Goal: Task Accomplishment & Management: Complete application form

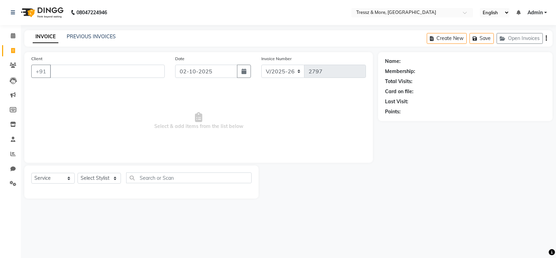
select select "3037"
select select "service"
click at [9, 37] on span at bounding box center [13, 36] width 12 height 8
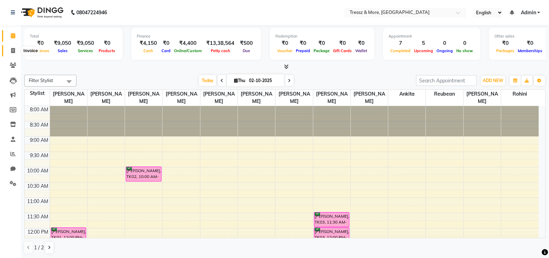
click at [14, 50] on icon at bounding box center [13, 50] width 4 height 5
select select "service"
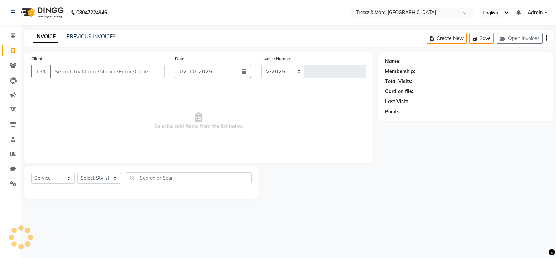
select select "3037"
type input "2797"
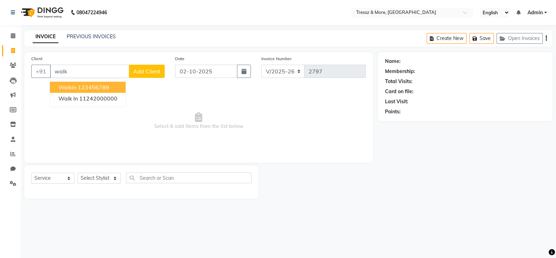
click at [92, 84] on ngb-highlight "123456789" at bounding box center [93, 87] width 31 height 7
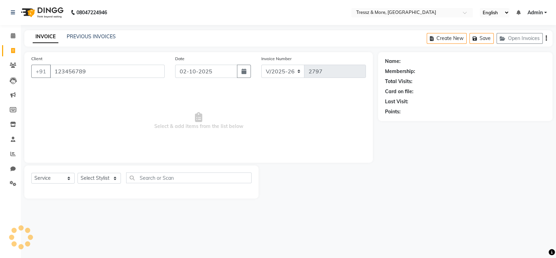
type input "123456789"
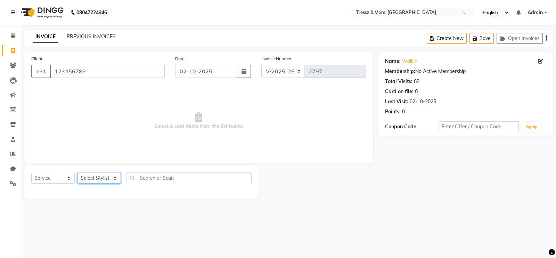
click at [103, 180] on select "Select Stylist [PERSON_NAME] Anas [PERSON_NAME] [PERSON_NAME] [PERSON_NAME] [PE…" at bounding box center [98, 178] width 43 height 11
select select "72131"
click at [77, 173] on select "Select Stylist [PERSON_NAME] Anas [PERSON_NAME] [PERSON_NAME] [PERSON_NAME] [PE…" at bounding box center [98, 178] width 43 height 11
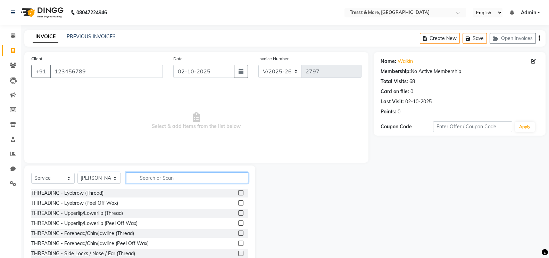
click at [166, 176] on input "text" at bounding box center [187, 177] width 122 height 11
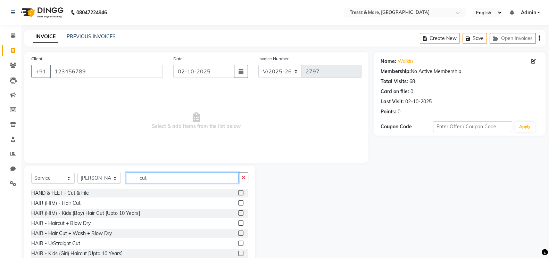
type input "cut"
click at [238, 202] on label at bounding box center [240, 202] width 5 height 5
click at [238, 202] on input "checkbox" at bounding box center [240, 203] width 5 height 5
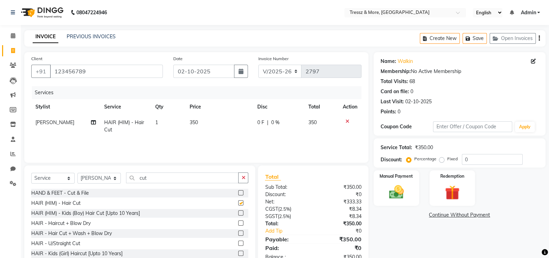
checkbox input "false"
click at [396, 183] on img at bounding box center [396, 191] width 25 height 17
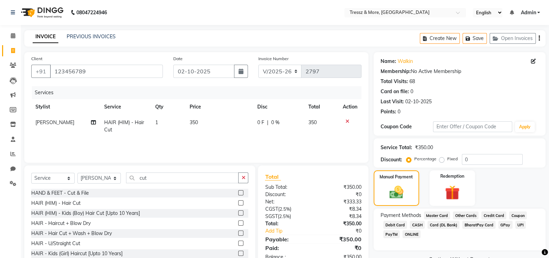
click at [195, 126] on td "350" at bounding box center [219, 126] width 68 height 23
select select "72131"
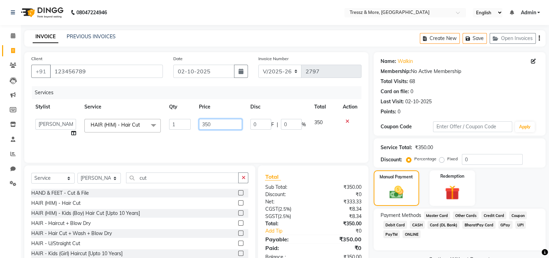
click at [209, 123] on input "350" at bounding box center [220, 124] width 43 height 11
type input "400"
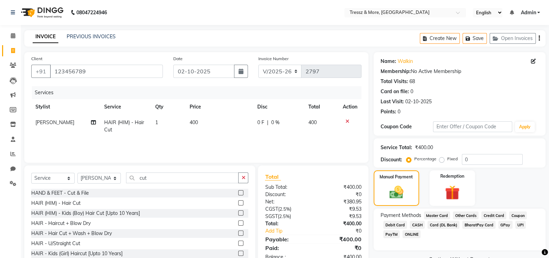
click at [211, 136] on td "400" at bounding box center [219, 126] width 68 height 23
select select "72131"
click at [412, 223] on span "CASH" at bounding box center [417, 225] width 15 height 8
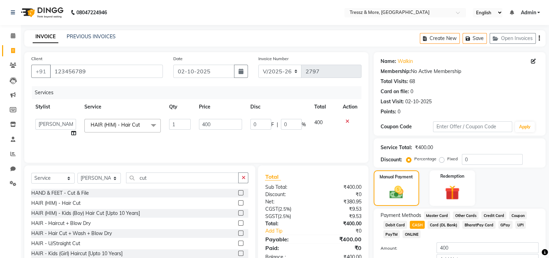
scroll to position [47, 0]
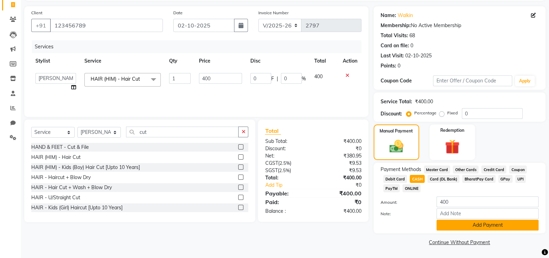
click at [494, 226] on button "Add Payment" at bounding box center [488, 224] width 102 height 11
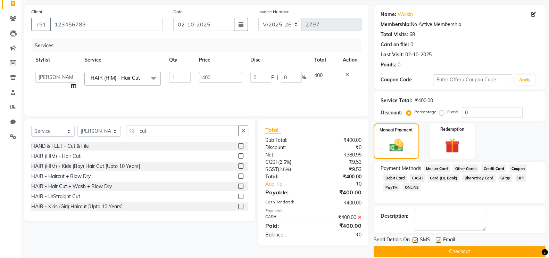
click at [492, 250] on button "Checkout" at bounding box center [460, 251] width 172 height 11
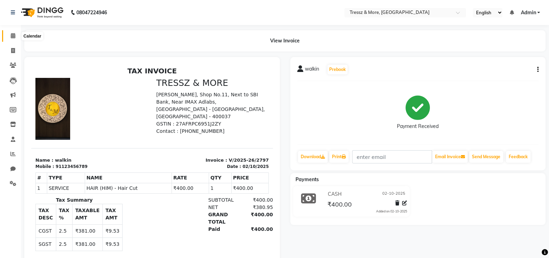
click at [14, 35] on icon at bounding box center [13, 35] width 5 height 5
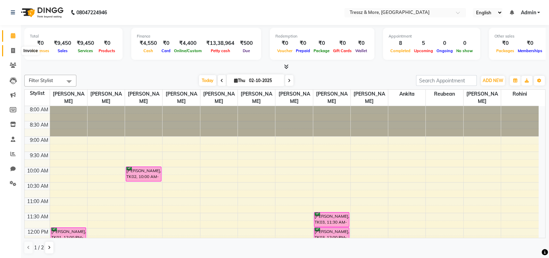
click at [14, 51] on icon at bounding box center [13, 50] width 4 height 5
select select "service"
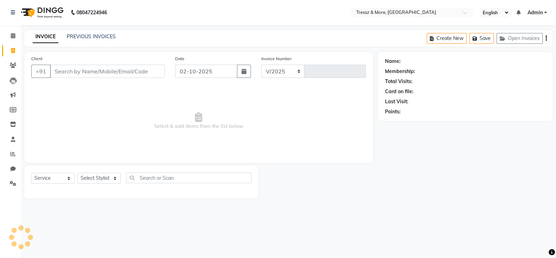
select select "3037"
type input "2798"
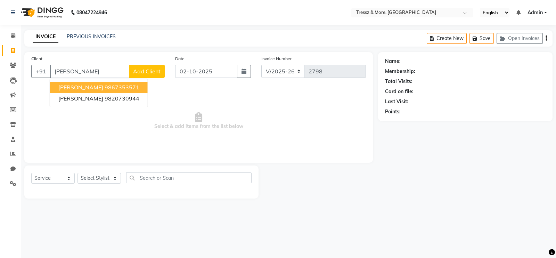
click at [90, 88] on span "[PERSON_NAME]" at bounding box center [80, 87] width 45 height 7
type input "9867353571"
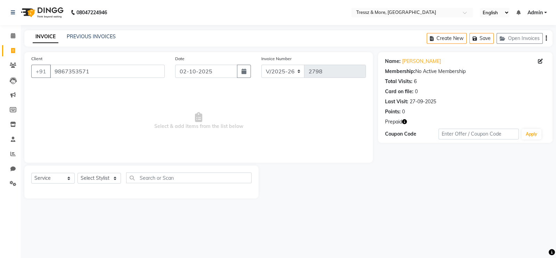
click at [405, 120] on icon "button" at bounding box center [404, 121] width 5 height 5
click at [113, 179] on select "Select Stylist [PERSON_NAME] Anas [PERSON_NAME] [PERSON_NAME] [PERSON_NAME] [PE…" at bounding box center [98, 178] width 43 height 11
select select "83989"
click at [77, 173] on select "Select Stylist [PERSON_NAME] Anas [PERSON_NAME] [PERSON_NAME] [PERSON_NAME] [PE…" at bounding box center [98, 178] width 43 height 11
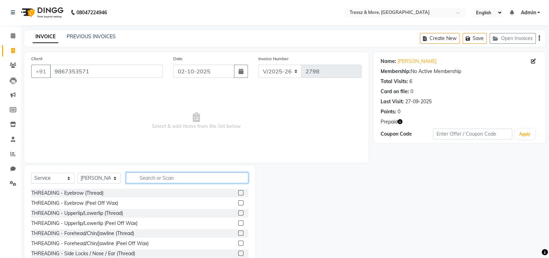
click at [160, 177] on input "text" at bounding box center [187, 177] width 122 height 11
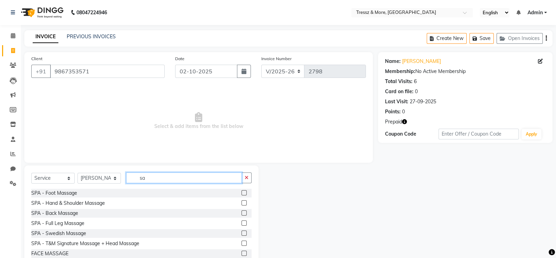
type input "s"
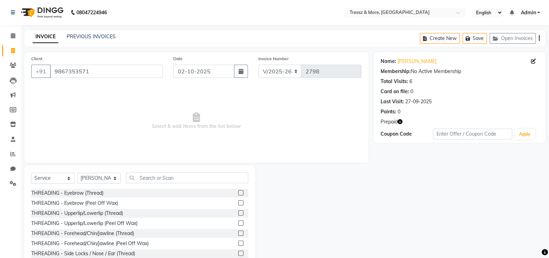
click at [238, 192] on label at bounding box center [240, 192] width 5 height 5
click at [238, 192] on input "checkbox" at bounding box center [240, 193] width 5 height 5
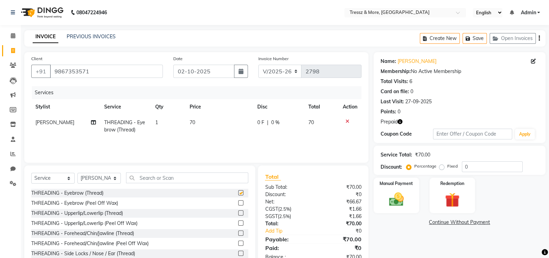
checkbox input "false"
click at [191, 119] on span "70" at bounding box center [193, 122] width 6 height 6
select select "83989"
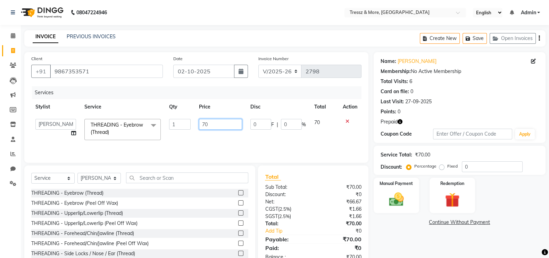
click at [203, 125] on input "70" at bounding box center [220, 124] width 43 height 11
type input "6"
type input "700"
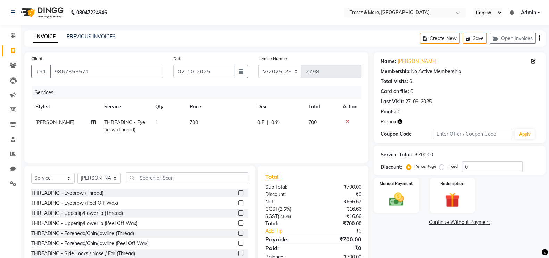
click at [208, 139] on div "Services Stylist Service Qty Price Disc Total Action [PERSON_NAME] THREADING - …" at bounding box center [196, 120] width 330 height 69
click at [437, 193] on div "Redemption" at bounding box center [453, 195] width 48 height 37
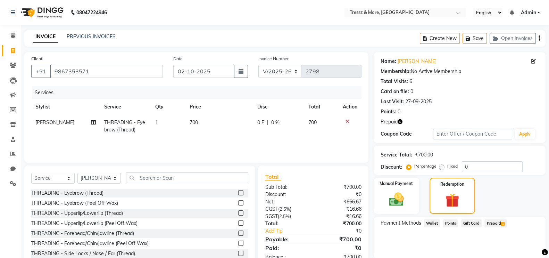
click at [497, 224] on span "Prepaid 1" at bounding box center [495, 223] width 23 height 8
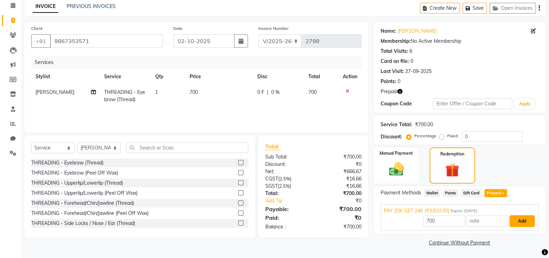
click at [515, 218] on button "Add" at bounding box center [521, 221] width 25 height 12
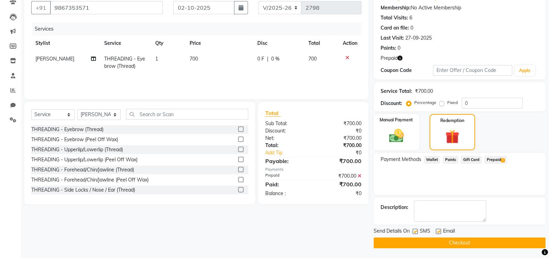
scroll to position [64, 0]
click at [415, 230] on label at bounding box center [415, 230] width 5 height 5
click at [415, 230] on input "checkbox" at bounding box center [415, 231] width 5 height 5
checkbox input "false"
click at [438, 230] on label at bounding box center [438, 230] width 5 height 5
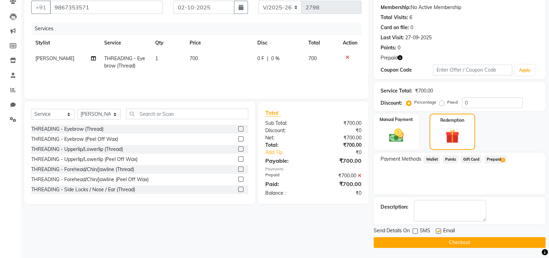
click at [438, 230] on input "checkbox" at bounding box center [438, 231] width 5 height 5
checkbox input "false"
click at [438, 240] on button "Checkout" at bounding box center [460, 242] width 172 height 11
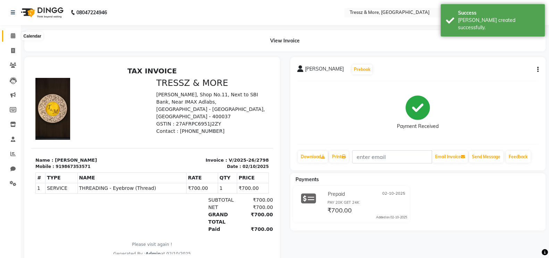
click at [11, 35] on icon at bounding box center [13, 35] width 5 height 5
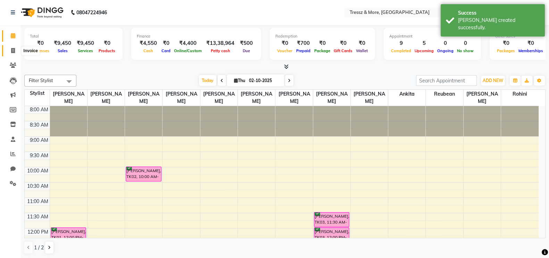
click at [14, 51] on icon at bounding box center [13, 50] width 4 height 5
select select "3037"
select select "service"
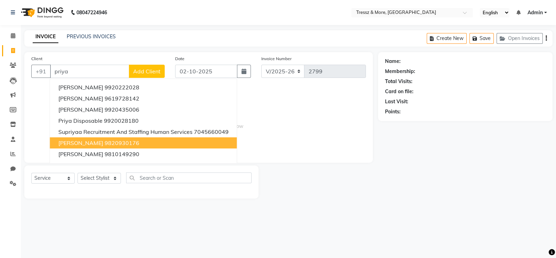
click at [145, 143] on button "Priya Mam 9820930176" at bounding box center [143, 142] width 187 height 11
type input "9820930176"
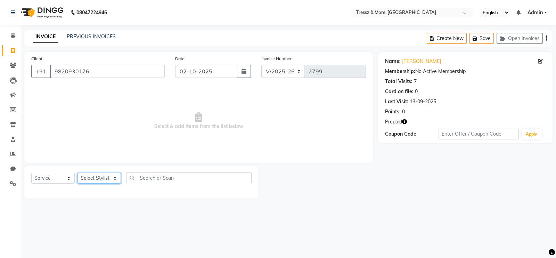
click at [93, 177] on select "Select Stylist [PERSON_NAME] Anas [PERSON_NAME] [PERSON_NAME] [PERSON_NAME] [PE…" at bounding box center [98, 178] width 43 height 11
select select "92418"
click at [77, 173] on select "Select Stylist [PERSON_NAME] Anas [PERSON_NAME] [PERSON_NAME] [PERSON_NAME] [PE…" at bounding box center [98, 178] width 43 height 11
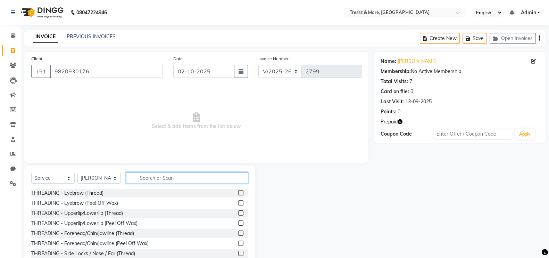
click at [156, 182] on input "text" at bounding box center [187, 177] width 122 height 11
type input "l"
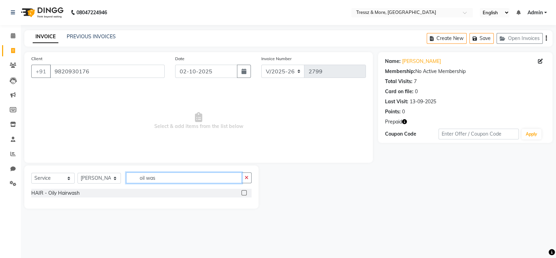
type input "oil was"
click at [243, 192] on label at bounding box center [243, 192] width 5 height 5
click at [243, 192] on input "checkbox" at bounding box center [243, 193] width 5 height 5
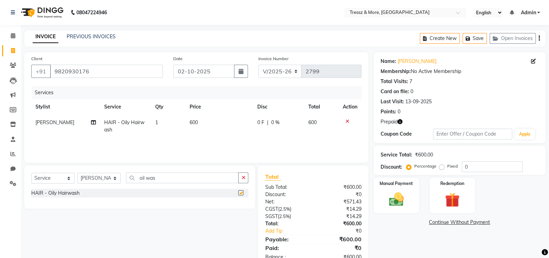
checkbox input "false"
click at [194, 123] on span "600" at bounding box center [194, 122] width 8 height 6
select select "92418"
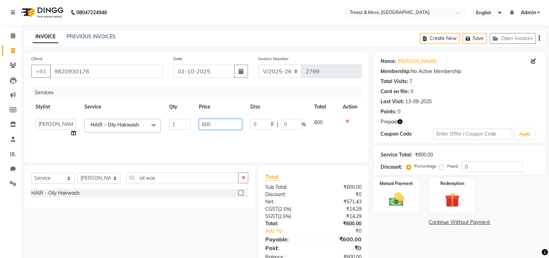
click at [205, 123] on input "600" at bounding box center [220, 124] width 43 height 11
type input "700"
click at [442, 190] on div "Redemption" at bounding box center [453, 195] width 48 height 37
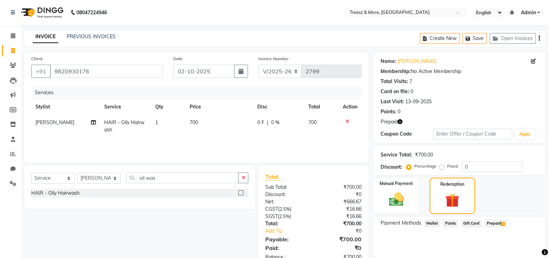
click at [399, 121] on icon "button" at bounding box center [400, 121] width 5 height 5
click at [493, 224] on span "Prepaid 1" at bounding box center [495, 223] width 23 height 8
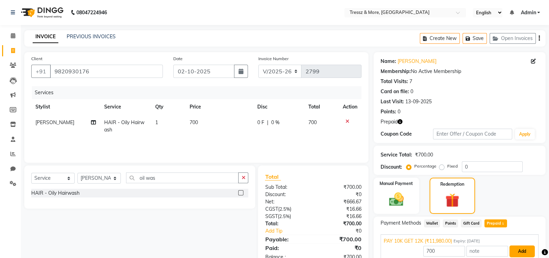
click at [522, 250] on button "Add" at bounding box center [521, 251] width 25 height 12
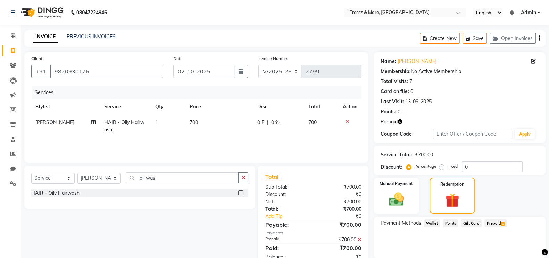
scroll to position [64, 0]
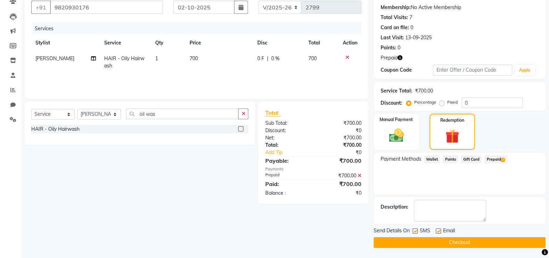
click at [498, 239] on button "Checkout" at bounding box center [460, 242] width 172 height 11
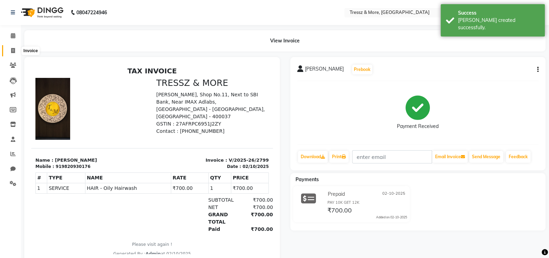
click at [14, 53] on span at bounding box center [13, 51] width 12 height 8
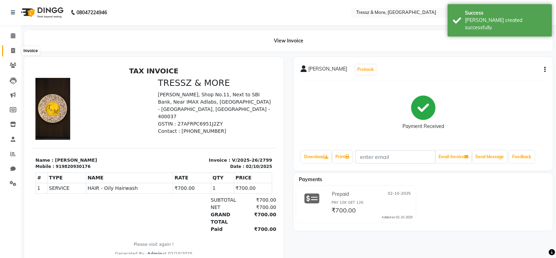
select select "3037"
select select "service"
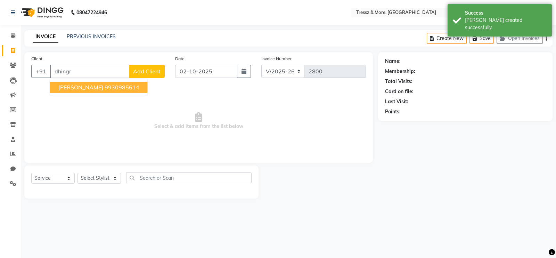
click at [91, 90] on span "[PERSON_NAME]" at bounding box center [80, 87] width 45 height 7
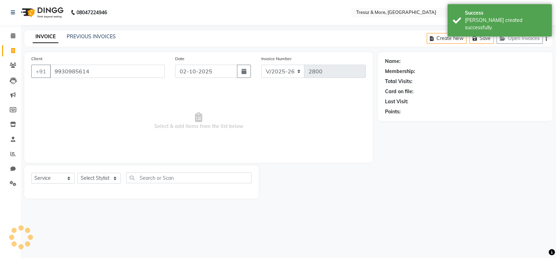
type input "9930985614"
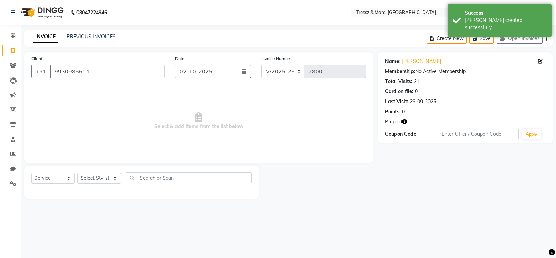
click at [405, 122] on icon "button" at bounding box center [404, 121] width 5 height 5
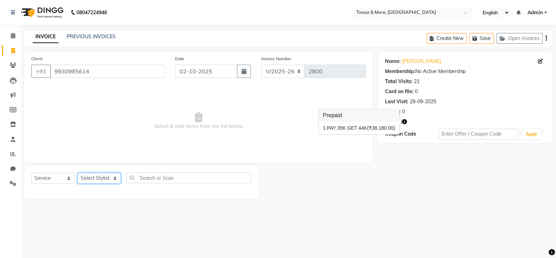
click at [106, 177] on select "Select Stylist [PERSON_NAME] Anas [PERSON_NAME] [PERSON_NAME] [PERSON_NAME] [PE…" at bounding box center [98, 178] width 43 height 11
select select "72132"
click at [77, 173] on select "Select Stylist [PERSON_NAME] Anas [PERSON_NAME] [PERSON_NAME] [PERSON_NAME] [PE…" at bounding box center [98, 178] width 43 height 11
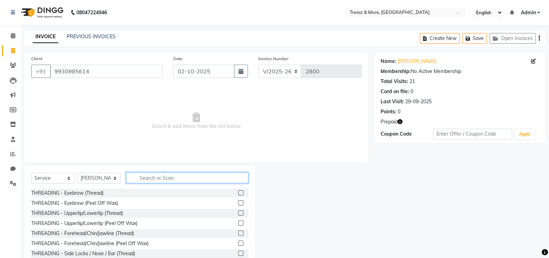
click at [160, 175] on input "text" at bounding box center [187, 177] width 122 height 11
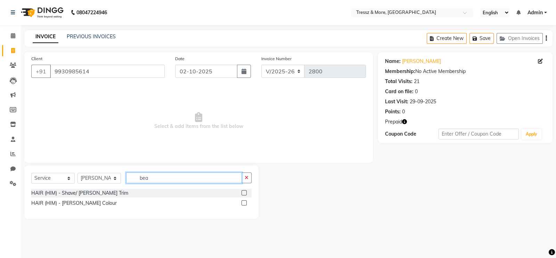
type input "bea"
click at [244, 193] on label at bounding box center [243, 192] width 5 height 5
click at [244, 193] on input "checkbox" at bounding box center [243, 193] width 5 height 5
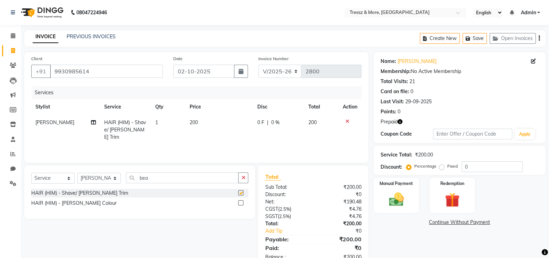
checkbox input "false"
click at [192, 126] on td "200" at bounding box center [219, 130] width 68 height 30
select select "72132"
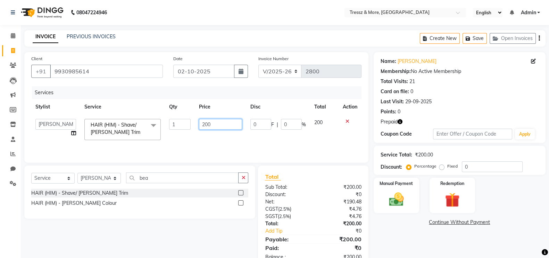
click at [207, 125] on input "200" at bounding box center [220, 124] width 43 height 11
type input "250"
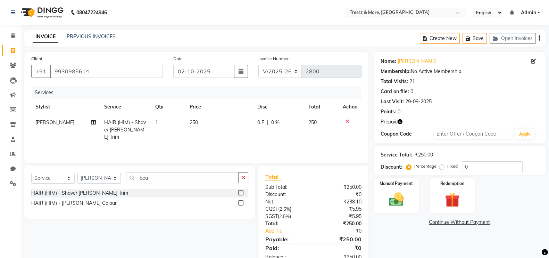
click at [210, 134] on td "250" at bounding box center [219, 130] width 68 height 30
select select "72132"
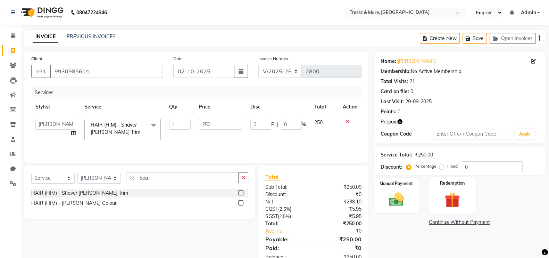
click at [450, 203] on img at bounding box center [452, 199] width 25 height 19
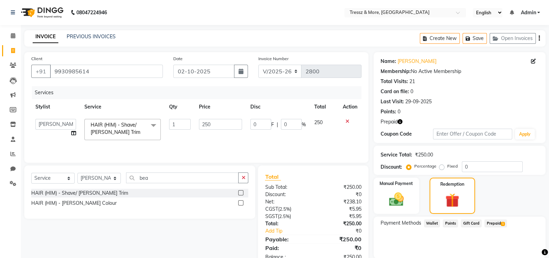
click at [496, 225] on span "Prepaid 1" at bounding box center [495, 223] width 23 height 8
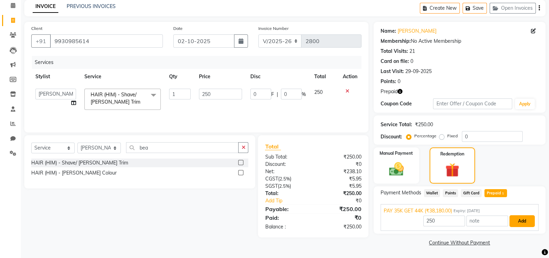
click at [525, 223] on button "Add" at bounding box center [521, 221] width 25 height 12
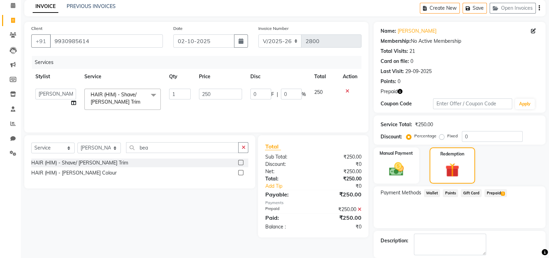
scroll to position [64, 0]
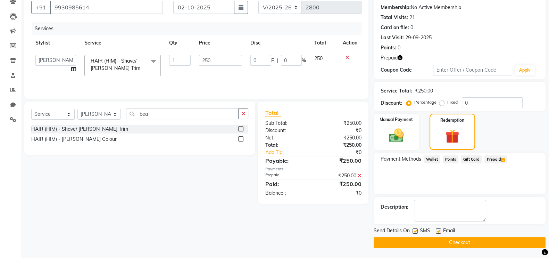
click at [461, 241] on button "Checkout" at bounding box center [460, 242] width 172 height 11
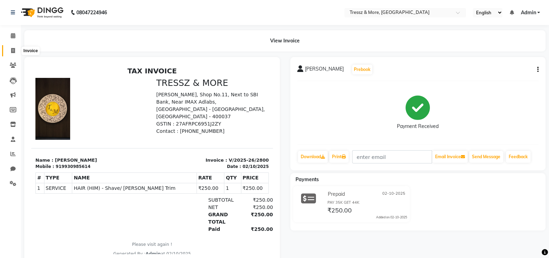
click at [13, 49] on icon at bounding box center [13, 50] width 4 height 5
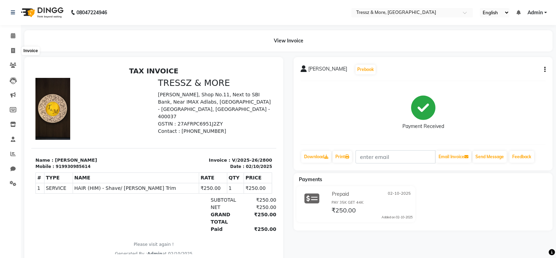
select select "3037"
select select "service"
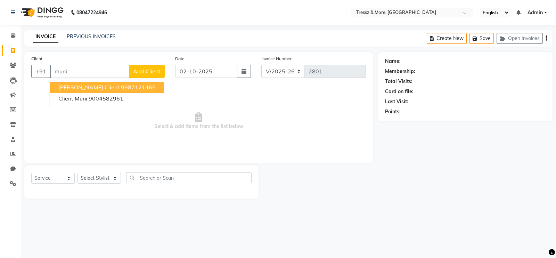
click at [90, 84] on span "[PERSON_NAME] Client" at bounding box center [88, 87] width 61 height 7
type input "9987121465"
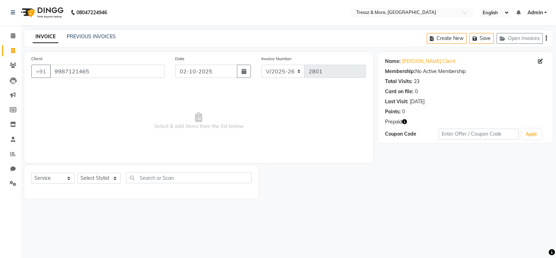
click at [406, 121] on icon "button" at bounding box center [404, 121] width 5 height 5
click at [99, 176] on select "Select Stylist [PERSON_NAME] Anas [PERSON_NAME] [PERSON_NAME] [PERSON_NAME] [PE…" at bounding box center [98, 178] width 43 height 11
select select "72133"
click at [77, 173] on select "Select Stylist [PERSON_NAME] Anas [PERSON_NAME] [PERSON_NAME] [PERSON_NAME] [PE…" at bounding box center [98, 178] width 43 height 11
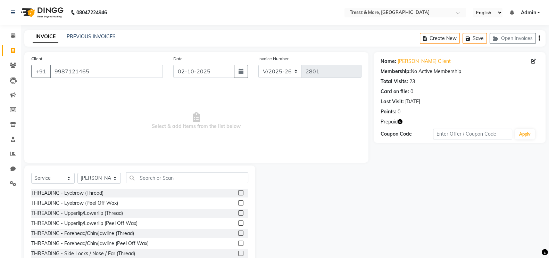
click at [238, 201] on label at bounding box center [240, 202] width 5 height 5
click at [238, 201] on input "checkbox" at bounding box center [240, 203] width 5 height 5
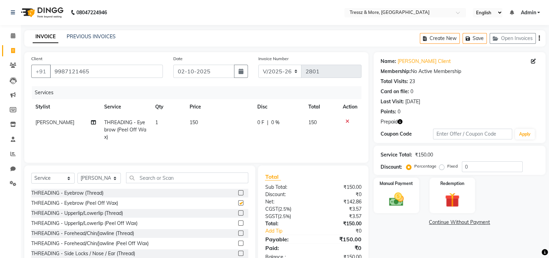
checkbox input "false"
click at [192, 120] on span "150" at bounding box center [194, 122] width 8 height 6
select select "72133"
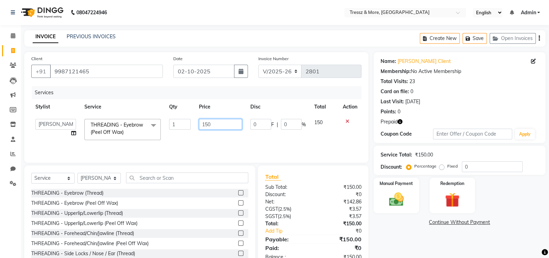
click at [209, 124] on input "150" at bounding box center [220, 124] width 43 height 11
type input "1250"
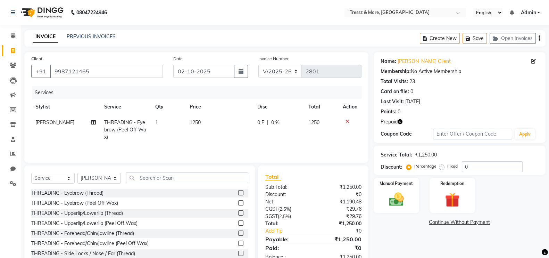
click at [214, 133] on td "1250" at bounding box center [219, 130] width 68 height 30
select select "72133"
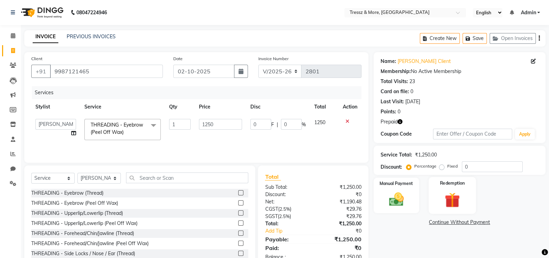
click at [434, 199] on div "Redemption" at bounding box center [453, 195] width 48 height 37
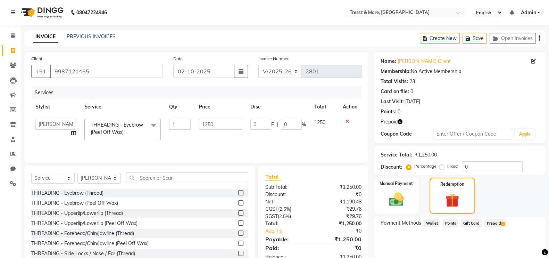
click at [499, 223] on span "Prepaid 1" at bounding box center [495, 223] width 23 height 8
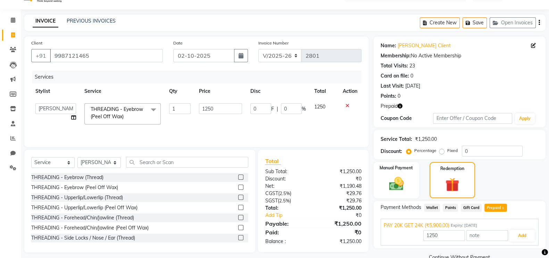
scroll to position [30, 0]
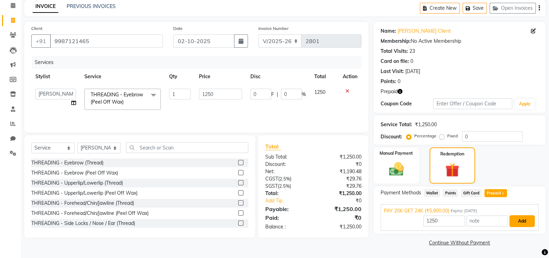
click at [524, 220] on button "Add" at bounding box center [521, 221] width 25 height 12
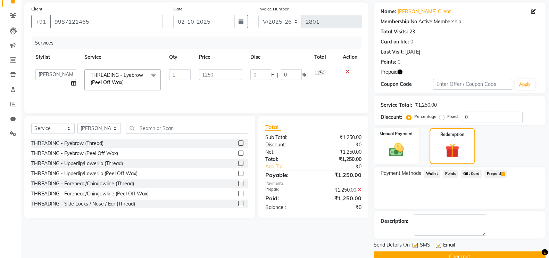
scroll to position [64, 0]
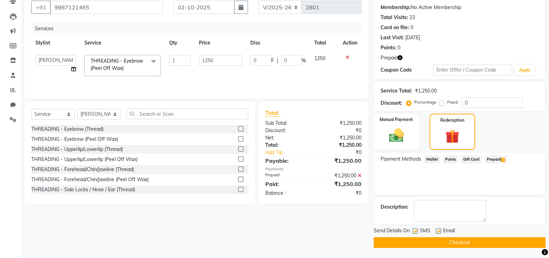
click at [412, 230] on div "Send Details On SMS Email" at bounding box center [460, 231] width 172 height 9
click at [415, 230] on label at bounding box center [415, 230] width 5 height 5
click at [415, 230] on input "checkbox" at bounding box center [415, 231] width 5 height 5
checkbox input "false"
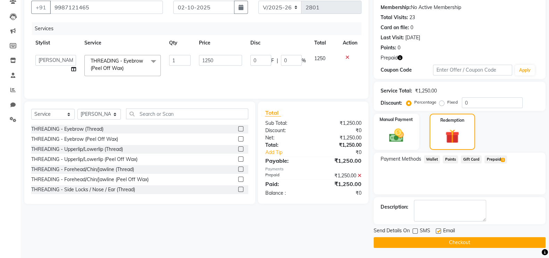
click at [439, 232] on label at bounding box center [438, 230] width 5 height 5
click at [439, 232] on input "checkbox" at bounding box center [438, 231] width 5 height 5
checkbox input "false"
click at [439, 241] on button "Checkout" at bounding box center [460, 242] width 172 height 11
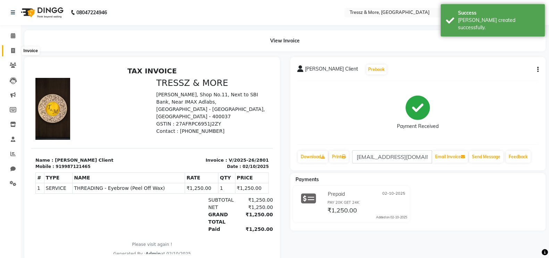
click at [13, 50] on icon at bounding box center [13, 50] width 4 height 5
select select "service"
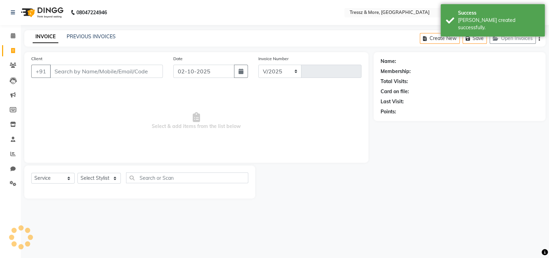
select select "3037"
type input "2802"
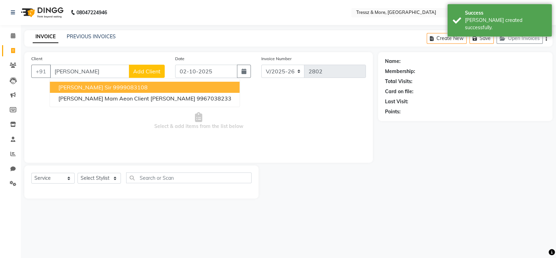
click at [93, 86] on span "[PERSON_NAME] Sir" at bounding box center [84, 87] width 53 height 7
type input "9999083108"
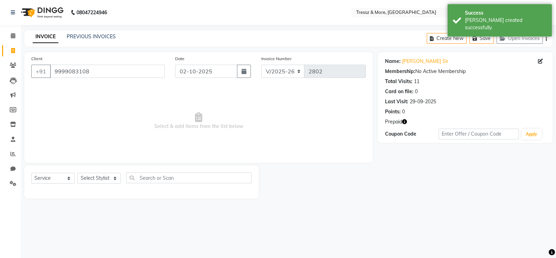
click at [406, 121] on icon "button" at bounding box center [404, 121] width 5 height 5
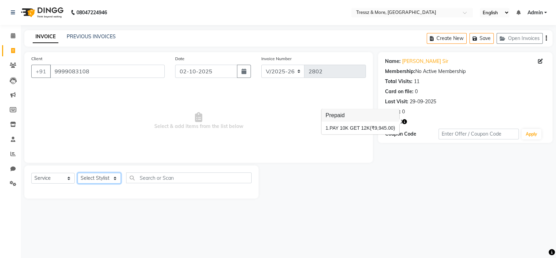
click at [94, 178] on select "Select Stylist [PERSON_NAME] Anas [PERSON_NAME] [PERSON_NAME] [PERSON_NAME] [PE…" at bounding box center [98, 178] width 43 height 11
select select "93444"
click at [77, 173] on select "Select Stylist [PERSON_NAME] Anas [PERSON_NAME] [PERSON_NAME] [PERSON_NAME] [PE…" at bounding box center [98, 178] width 43 height 11
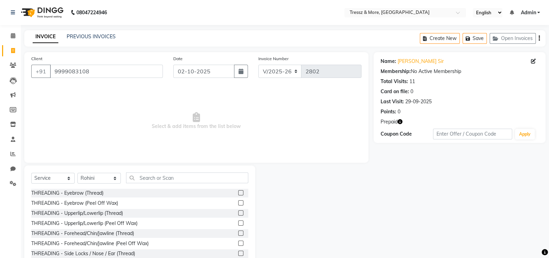
click at [238, 202] on label at bounding box center [240, 202] width 5 height 5
click at [238, 202] on input "checkbox" at bounding box center [240, 203] width 5 height 5
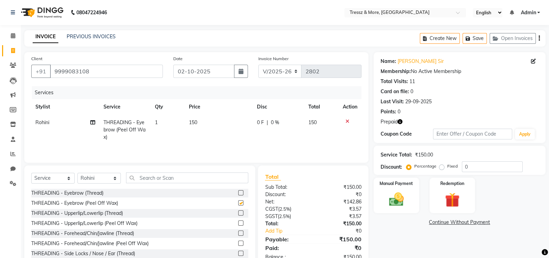
checkbox input "false"
drag, startPoint x: 193, startPoint y: 126, endPoint x: 194, endPoint y: 120, distance: 6.7
click at [194, 120] on td "150" at bounding box center [219, 130] width 68 height 30
select select "93444"
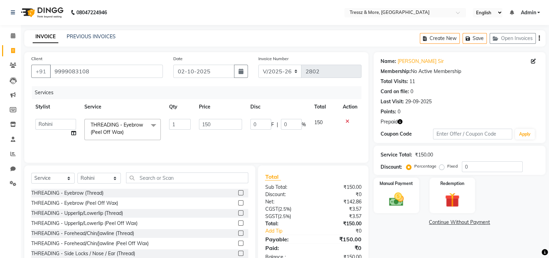
click at [194, 120] on td "1" at bounding box center [180, 130] width 30 height 30
click at [204, 123] on input "150" at bounding box center [220, 124] width 43 height 11
type input "270"
click at [207, 131] on td "270" at bounding box center [221, 130] width 52 height 30
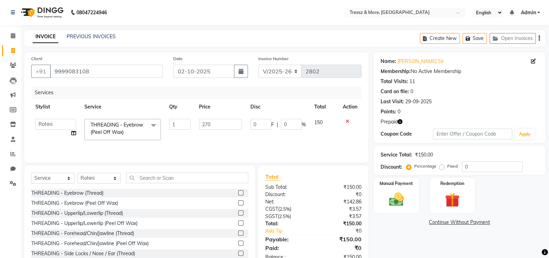
select select "93444"
click at [450, 191] on img at bounding box center [452, 199] width 25 height 19
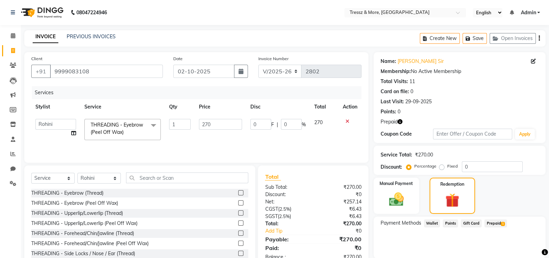
click at [497, 223] on span "Prepaid 1" at bounding box center [495, 223] width 23 height 8
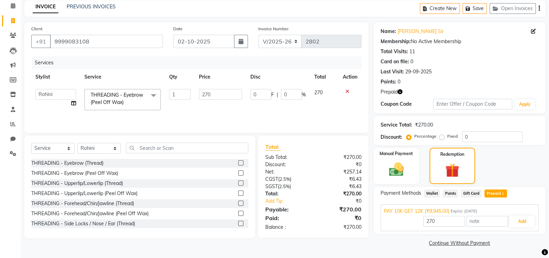
scroll to position [30, 0]
click at [528, 219] on button "Add" at bounding box center [521, 221] width 25 height 12
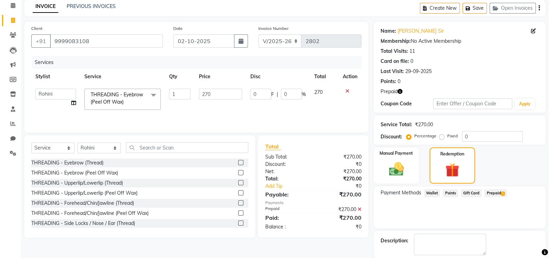
scroll to position [64, 0]
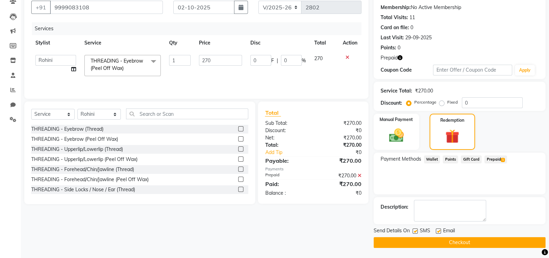
click at [422, 239] on button "Checkout" at bounding box center [460, 242] width 172 height 11
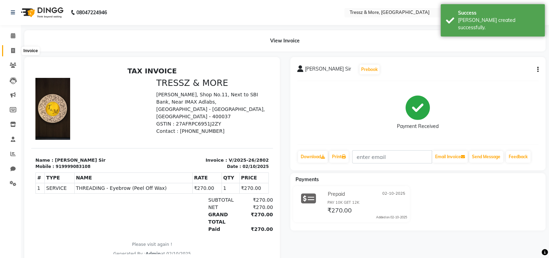
click at [12, 49] on icon at bounding box center [13, 50] width 4 height 5
select select "service"
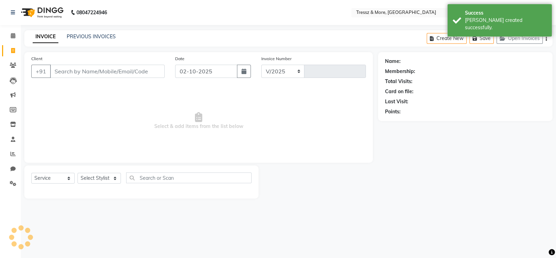
select select "3037"
type input "2803"
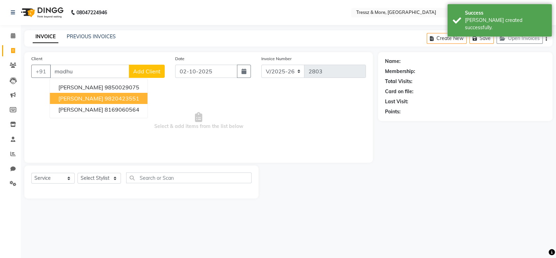
click at [123, 100] on ngb-highlight "9820423551" at bounding box center [122, 98] width 35 height 7
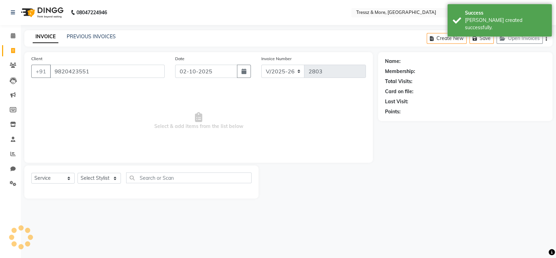
type input "9820423551"
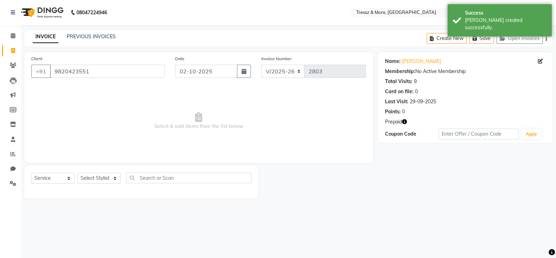
click at [404, 120] on icon "button" at bounding box center [404, 121] width 5 height 5
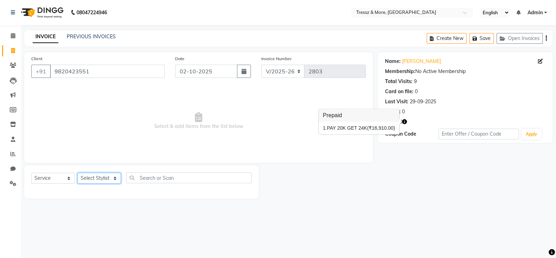
click at [110, 178] on select "Select Stylist [PERSON_NAME] Anas [PERSON_NAME] [PERSON_NAME] [PERSON_NAME] [PE…" at bounding box center [98, 178] width 43 height 11
select select "92418"
click at [77, 173] on select "Select Stylist [PERSON_NAME] Anas [PERSON_NAME] [PERSON_NAME] [PERSON_NAME] [PE…" at bounding box center [98, 178] width 43 height 11
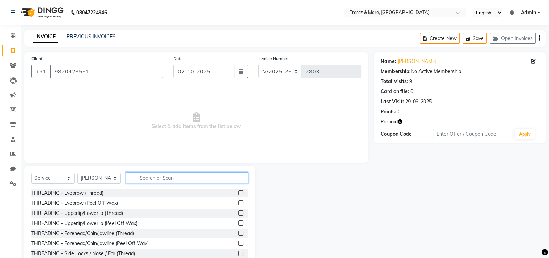
click at [162, 175] on input "text" at bounding box center [187, 177] width 122 height 11
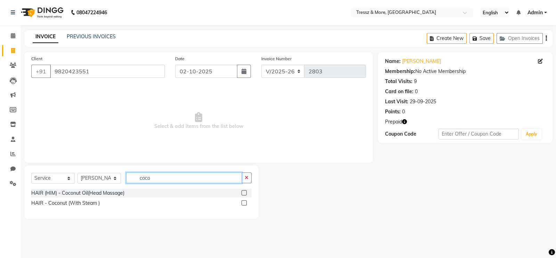
type input "coco"
click at [244, 192] on label at bounding box center [243, 192] width 5 height 5
click at [244, 192] on input "checkbox" at bounding box center [243, 193] width 5 height 5
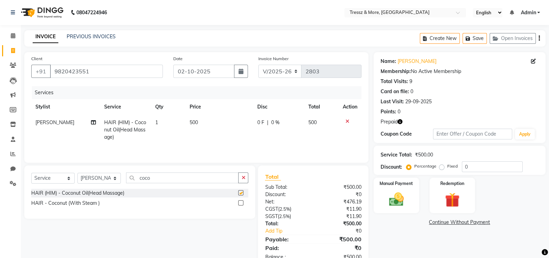
checkbox input "false"
click at [188, 178] on input "coco" at bounding box center [182, 177] width 113 height 11
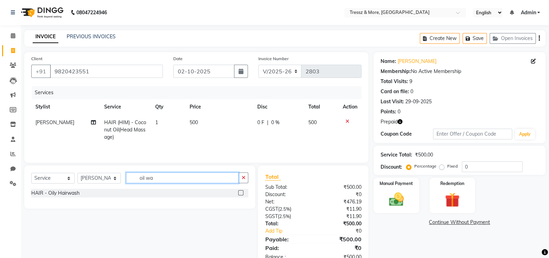
type input "oil wa"
click at [242, 193] on label at bounding box center [240, 192] width 5 height 5
click at [242, 193] on input "checkbox" at bounding box center [240, 193] width 5 height 5
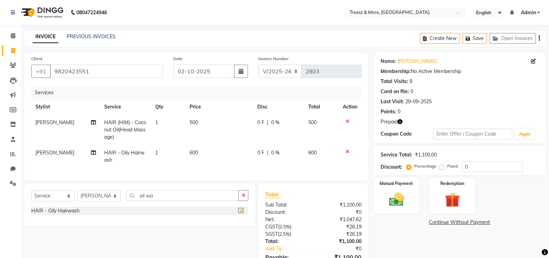
checkbox input "false"
click at [195, 130] on td "500" at bounding box center [219, 130] width 68 height 30
select select "92418"
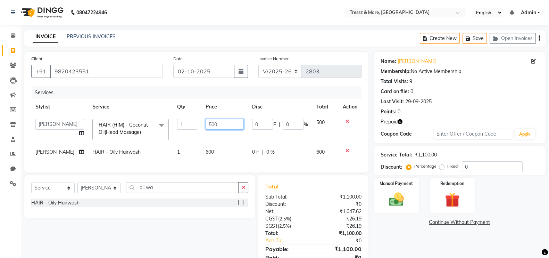
click at [206, 123] on input "500" at bounding box center [225, 124] width 38 height 11
type input "700"
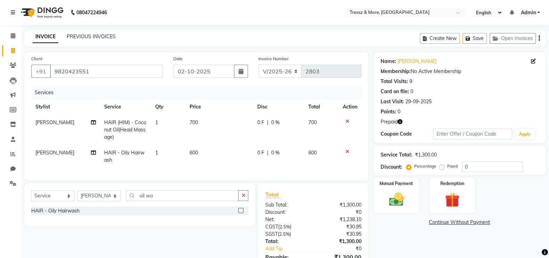
click at [226, 156] on td "600" at bounding box center [219, 156] width 68 height 23
select select "92418"
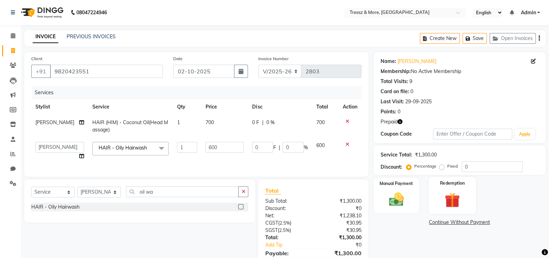
click at [446, 199] on img at bounding box center [452, 199] width 25 height 19
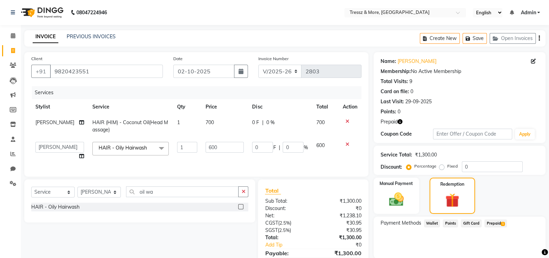
click at [489, 223] on span "Prepaid 1" at bounding box center [495, 223] width 23 height 8
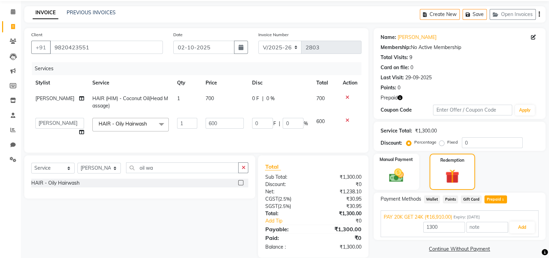
scroll to position [41, 0]
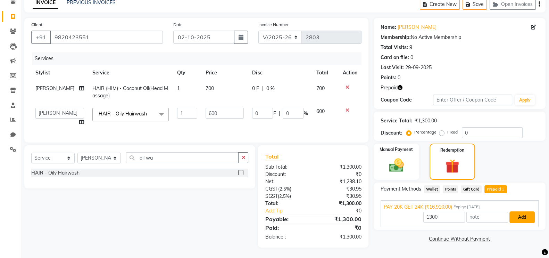
click at [515, 211] on button "Add" at bounding box center [521, 217] width 25 height 12
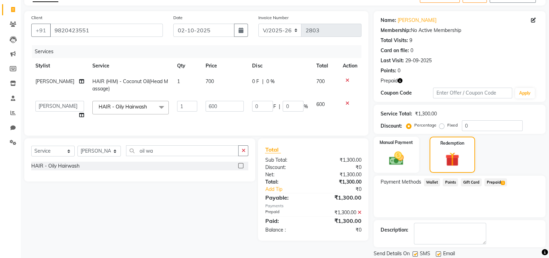
scroll to position [64, 0]
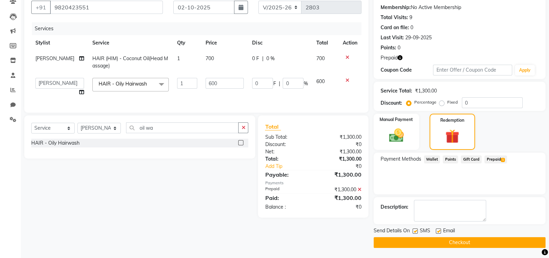
click at [475, 242] on button "Checkout" at bounding box center [460, 242] width 172 height 11
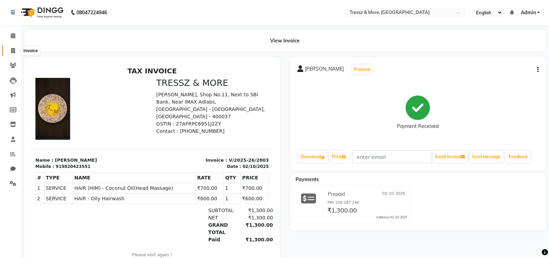
click at [13, 48] on icon at bounding box center [13, 50] width 4 height 5
select select "service"
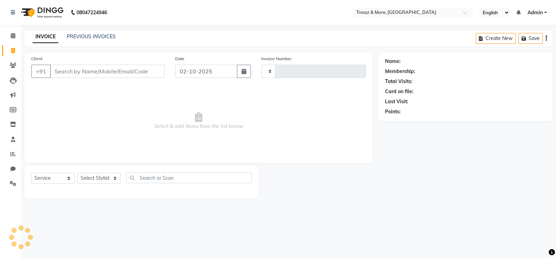
type input "2804"
select select "3037"
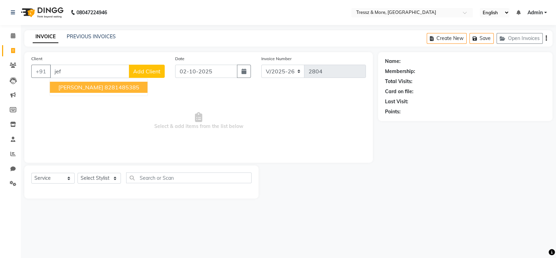
click at [78, 87] on span "[PERSON_NAME]" at bounding box center [80, 87] width 45 height 7
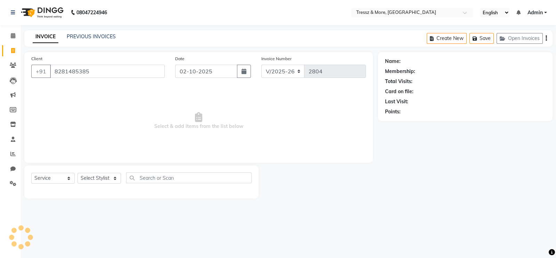
type input "8281485385"
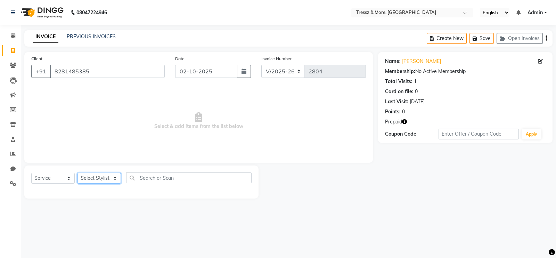
click at [107, 176] on select "Select Stylist [PERSON_NAME] Anas [PERSON_NAME] [PERSON_NAME] [PERSON_NAME] [PE…" at bounding box center [98, 178] width 43 height 11
select select "13465"
click at [77, 173] on select "Select Stylist [PERSON_NAME] Anas [PERSON_NAME] [PERSON_NAME] [PERSON_NAME] [PE…" at bounding box center [98, 178] width 43 height 11
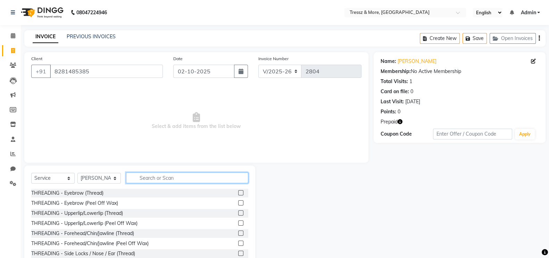
click at [149, 177] on input "text" at bounding box center [187, 177] width 122 height 11
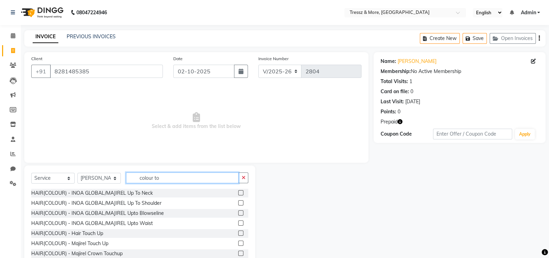
type input "colour to"
click at [238, 233] on label at bounding box center [240, 232] width 5 height 5
click at [238, 233] on input "checkbox" at bounding box center [240, 233] width 5 height 5
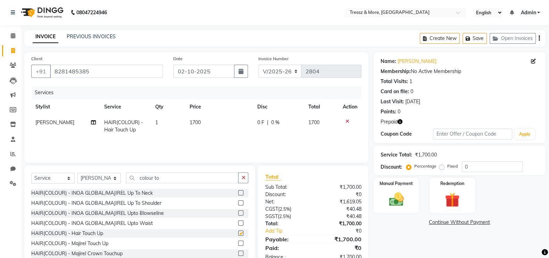
checkbox input "false"
click at [111, 176] on select "Select Stylist [PERSON_NAME] Anas [PERSON_NAME] [PERSON_NAME] [PERSON_NAME] [PE…" at bounding box center [98, 178] width 43 height 11
select select "72136"
click at [77, 173] on select "Select Stylist [PERSON_NAME] Anas [PERSON_NAME] [PERSON_NAME] [PERSON_NAME] [PE…" at bounding box center [98, 178] width 43 height 11
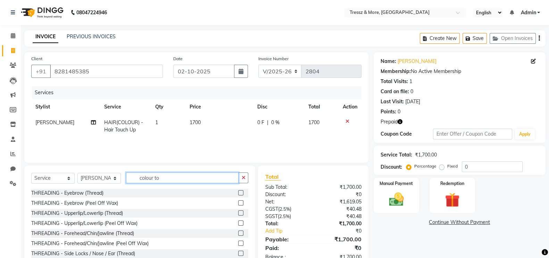
click at [165, 178] on input "colour to" at bounding box center [182, 177] width 113 height 11
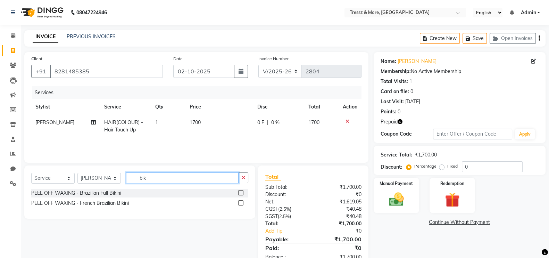
type input "bik"
click at [241, 193] on label at bounding box center [240, 192] width 5 height 5
click at [241, 193] on input "checkbox" at bounding box center [240, 193] width 5 height 5
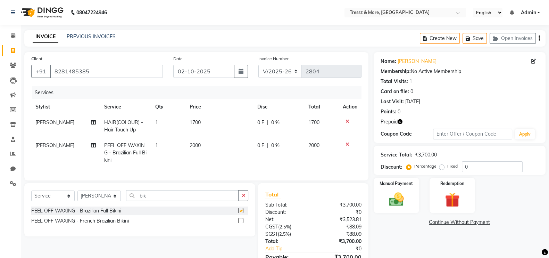
checkbox input "false"
click at [196, 147] on span "2000" at bounding box center [195, 145] width 11 height 6
select select "72136"
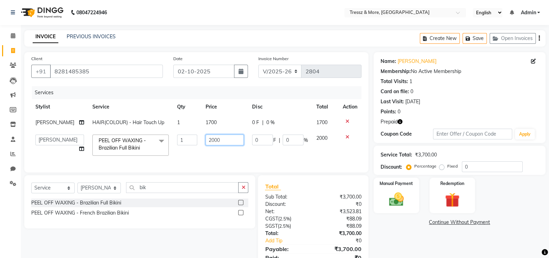
click at [209, 142] on input "2000" at bounding box center [225, 139] width 38 height 11
type input "3100"
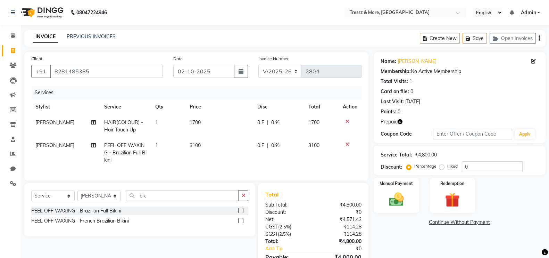
click at [215, 150] on td "3100" at bounding box center [219, 153] width 68 height 30
select select "72136"
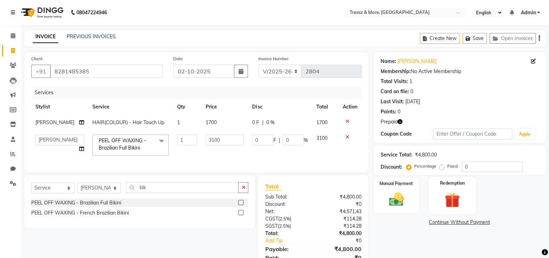
click at [456, 199] on img at bounding box center [452, 199] width 25 height 19
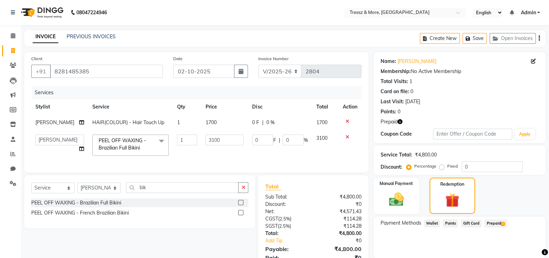
click at [495, 225] on span "Prepaid 1" at bounding box center [495, 223] width 23 height 8
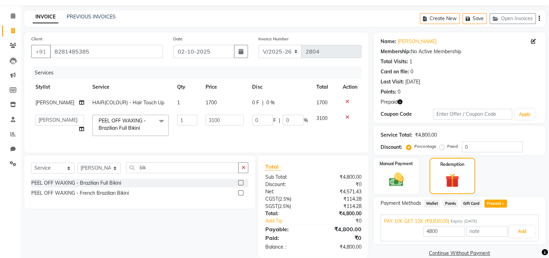
scroll to position [36, 0]
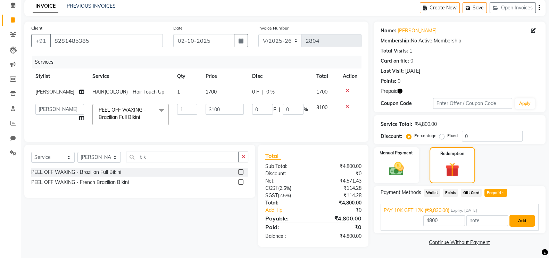
click at [526, 215] on button "Add" at bounding box center [521, 221] width 25 height 12
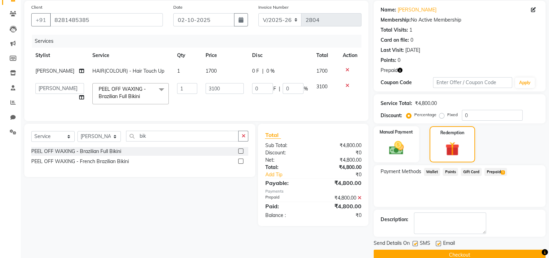
scroll to position [64, 0]
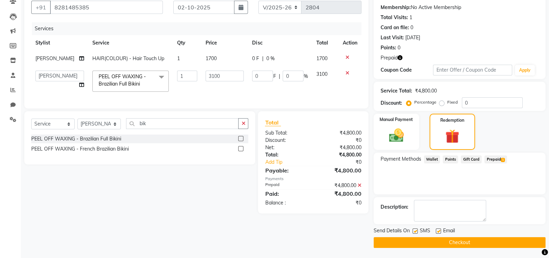
click at [437, 229] on label at bounding box center [438, 230] width 5 height 5
click at [437, 229] on input "checkbox" at bounding box center [438, 231] width 5 height 5
checkbox input "false"
click at [413, 230] on label at bounding box center [415, 230] width 5 height 5
click at [413, 230] on input "checkbox" at bounding box center [415, 231] width 5 height 5
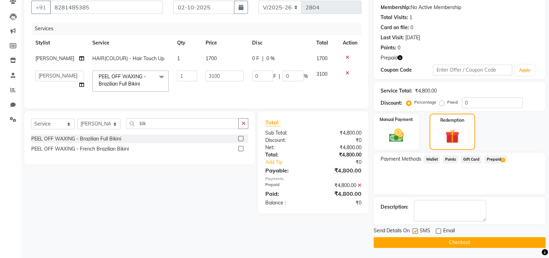
checkbox input "false"
click at [416, 238] on button "Checkout" at bounding box center [460, 242] width 172 height 11
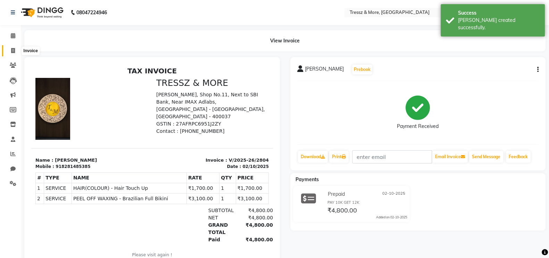
click at [14, 52] on icon at bounding box center [13, 50] width 4 height 5
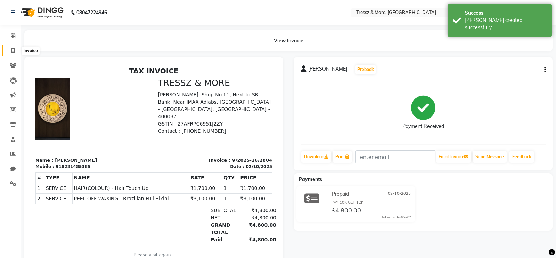
select select "3037"
select select "service"
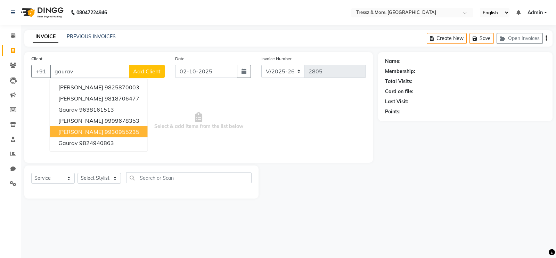
click at [123, 128] on ngb-highlight "9930955235" at bounding box center [122, 131] width 35 height 7
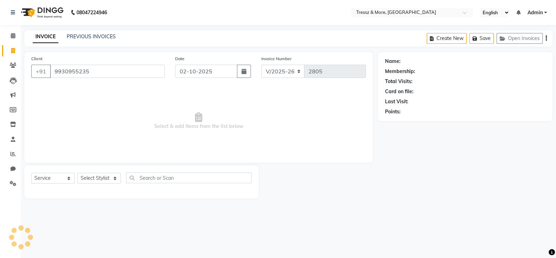
type input "9930955235"
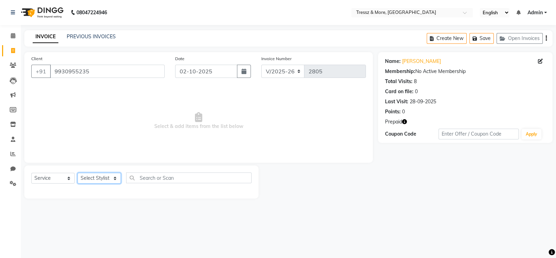
click at [102, 180] on select "Select Stylist [PERSON_NAME] Anas [PERSON_NAME] [PERSON_NAME] [PERSON_NAME] [PE…" at bounding box center [98, 178] width 43 height 11
select select "13463"
click at [77, 173] on select "Select Stylist [PERSON_NAME] Anas [PERSON_NAME] [PERSON_NAME] [PERSON_NAME] [PE…" at bounding box center [98, 178] width 43 height 11
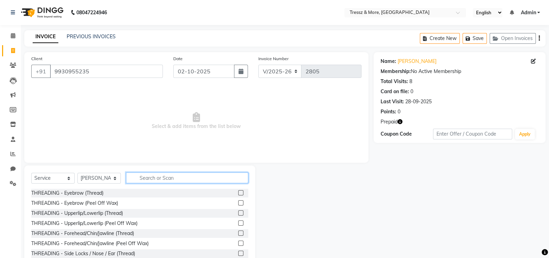
click at [158, 178] on input "text" at bounding box center [187, 177] width 122 height 11
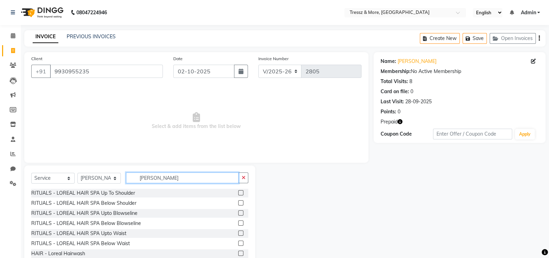
type input "[PERSON_NAME]"
click at [238, 253] on label at bounding box center [240, 252] width 5 height 5
click at [238, 253] on input "checkbox" at bounding box center [240, 253] width 5 height 5
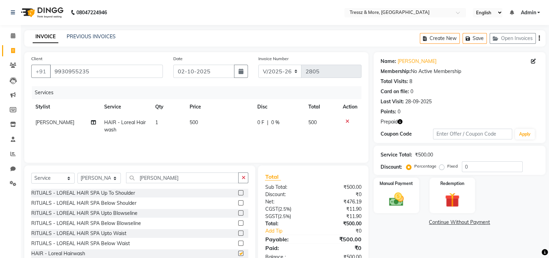
checkbox input "false"
click at [105, 178] on select "Select Stylist [PERSON_NAME] Anas [PERSON_NAME] [PERSON_NAME] [PERSON_NAME] [PE…" at bounding box center [98, 178] width 43 height 11
select select "89349"
click at [77, 173] on select "Select Stylist [PERSON_NAME] Anas [PERSON_NAME] [PERSON_NAME] [PERSON_NAME] [PE…" at bounding box center [98, 178] width 43 height 11
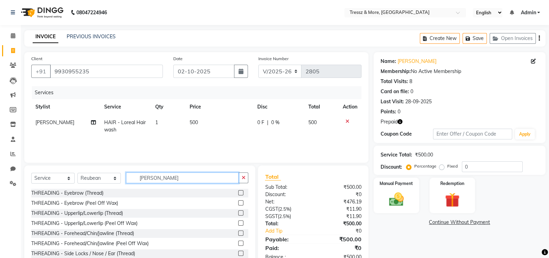
click at [156, 177] on input "[PERSON_NAME]" at bounding box center [182, 177] width 113 height 11
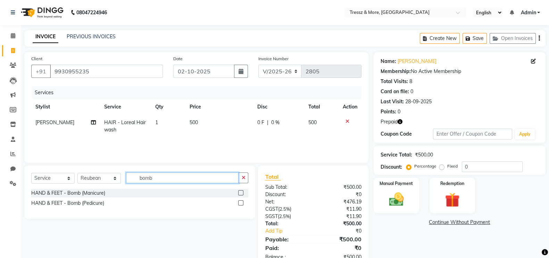
type input "bomb"
click at [240, 203] on label at bounding box center [240, 202] width 5 height 5
click at [240, 203] on input "checkbox" at bounding box center [240, 203] width 5 height 5
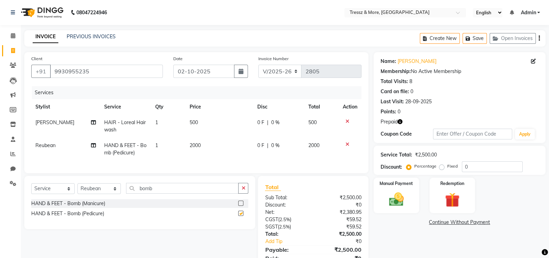
checkbox input "false"
click at [190, 143] on span "2000" at bounding box center [195, 145] width 11 height 6
select select "89349"
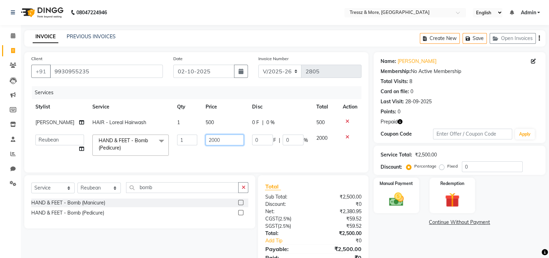
click at [212, 145] on input "2000" at bounding box center [225, 139] width 38 height 11
type input "1900"
click at [215, 159] on td "1900" at bounding box center [224, 145] width 47 height 30
select select "89349"
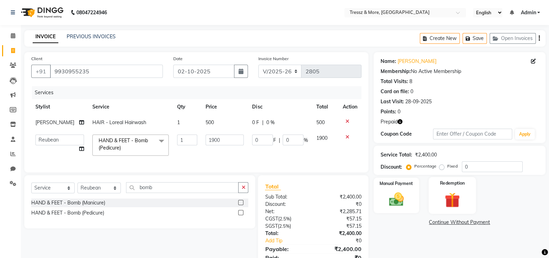
click at [453, 202] on img at bounding box center [452, 199] width 25 height 19
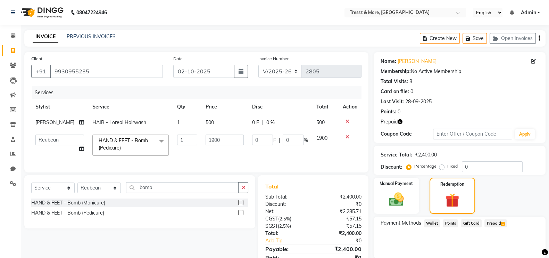
click at [493, 223] on span "Prepaid 1" at bounding box center [495, 223] width 23 height 8
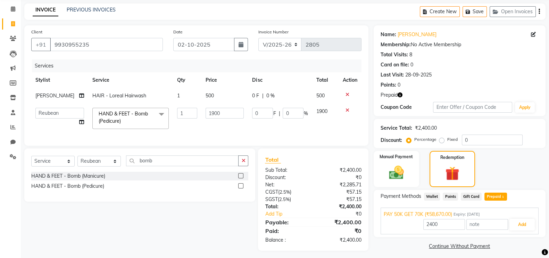
scroll to position [44, 0]
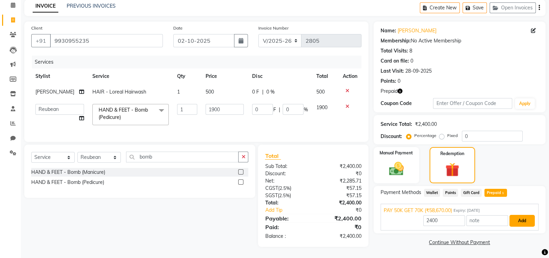
click at [521, 215] on button "Add" at bounding box center [521, 221] width 25 height 12
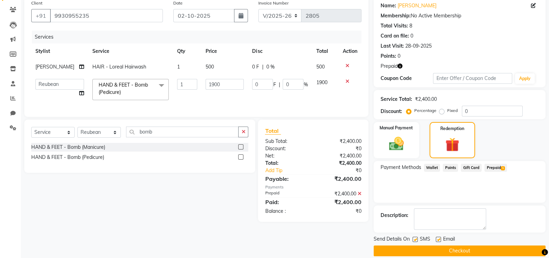
scroll to position [64, 0]
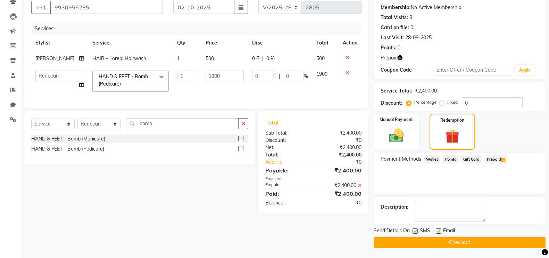
click at [419, 240] on button "Checkout" at bounding box center [460, 242] width 172 height 11
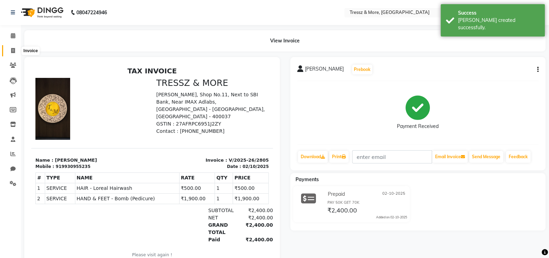
click at [10, 51] on span at bounding box center [13, 51] width 12 height 8
select select "3037"
select select "service"
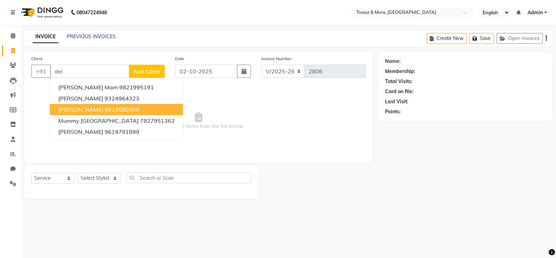
click at [105, 109] on ngb-highlight "9819580308" at bounding box center [122, 109] width 35 height 7
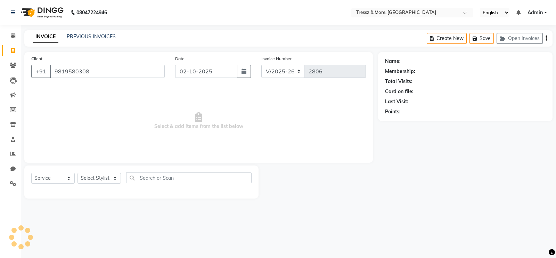
type input "9819580308"
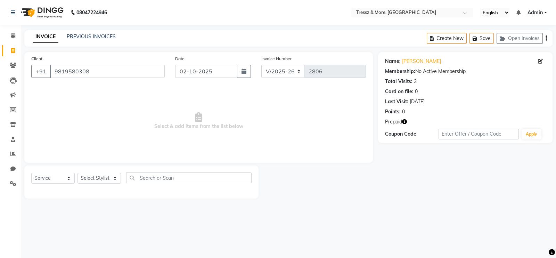
click at [404, 122] on icon "button" at bounding box center [404, 121] width 5 height 5
click at [99, 177] on select "Select Stylist [PERSON_NAME] Anas [PERSON_NAME] [PERSON_NAME] [PERSON_NAME] [PE…" at bounding box center [98, 178] width 43 height 11
select select "13463"
click at [77, 173] on select "Select Stylist [PERSON_NAME] Anas [PERSON_NAME] [PERSON_NAME] [PERSON_NAME] [PE…" at bounding box center [98, 178] width 43 height 11
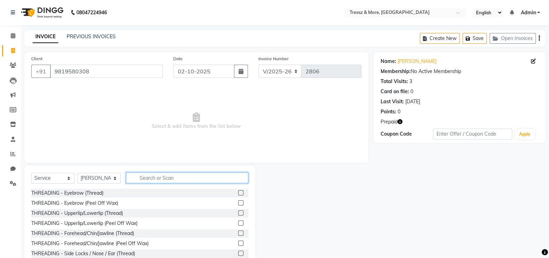
click at [171, 173] on input "text" at bounding box center [187, 177] width 122 height 11
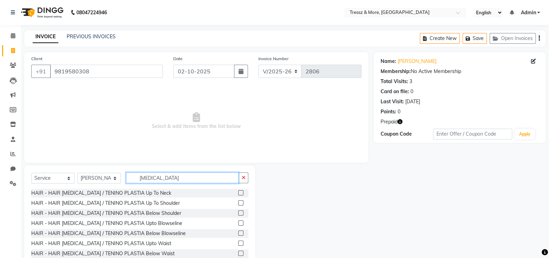
type input "[MEDICAL_DATA]"
click at [238, 225] on label at bounding box center [240, 222] width 5 height 5
click at [238, 225] on input "checkbox" at bounding box center [240, 223] width 5 height 5
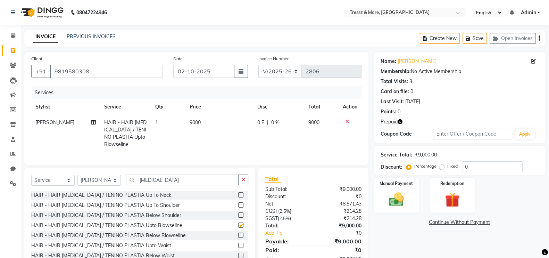
checkbox input "false"
click at [187, 129] on td "9000" at bounding box center [219, 134] width 68 height 38
select select "13463"
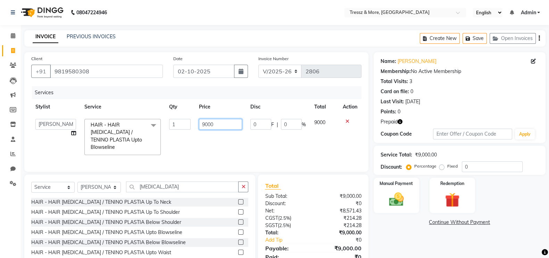
click at [205, 126] on input "9000" at bounding box center [220, 124] width 43 height 11
click at [208, 126] on input "1020" at bounding box center [220, 124] width 43 height 11
type input "10020"
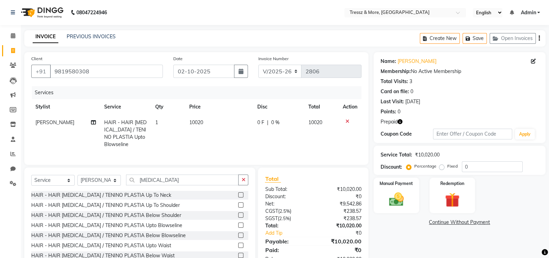
click at [212, 135] on td "10020" at bounding box center [219, 134] width 68 height 38
select select "13463"
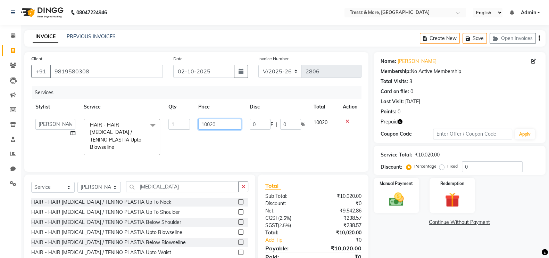
click at [206, 125] on input "10020" at bounding box center [219, 124] width 43 height 11
type input "9920"
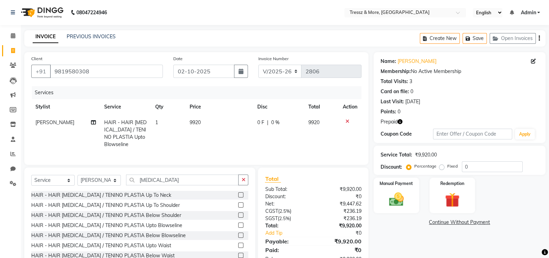
click at [208, 135] on td "9920" at bounding box center [219, 134] width 68 height 38
select select "13463"
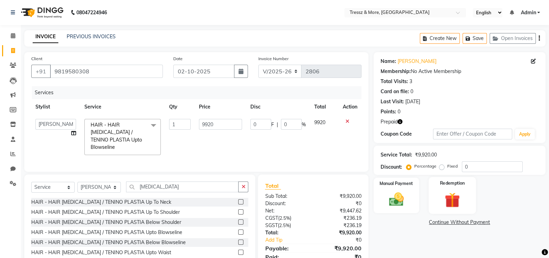
click at [462, 183] on label "Redemption" at bounding box center [452, 183] width 25 height 7
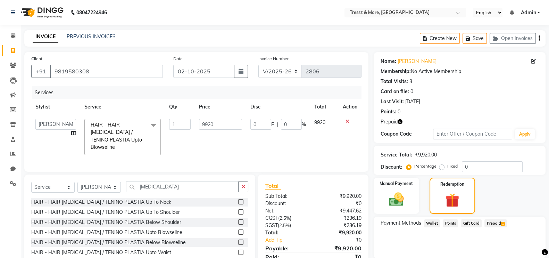
click at [497, 223] on span "Prepaid 1" at bounding box center [495, 223] width 23 height 8
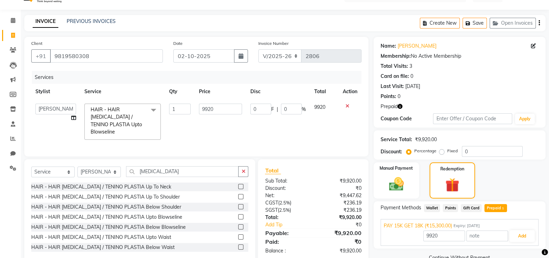
scroll to position [30, 0]
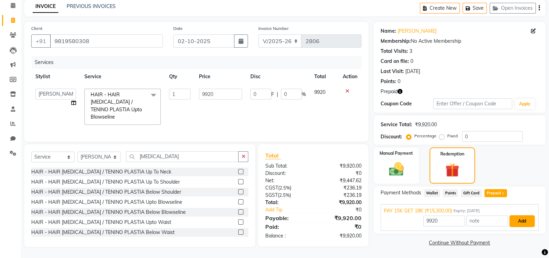
click at [521, 216] on button "Add" at bounding box center [521, 221] width 25 height 12
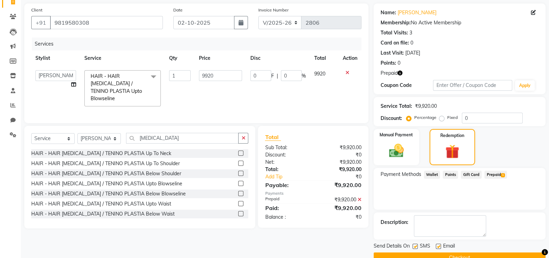
scroll to position [64, 0]
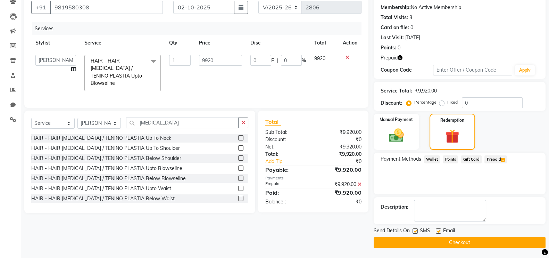
click at [460, 242] on button "Checkout" at bounding box center [460, 242] width 172 height 11
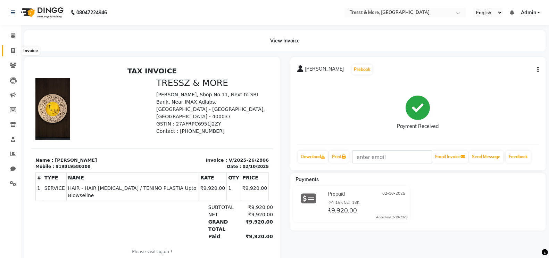
click at [15, 50] on icon at bounding box center [13, 50] width 4 height 5
select select "service"
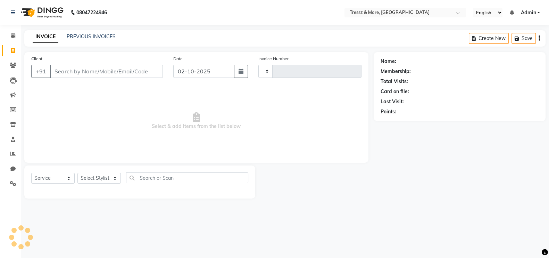
type input "2807"
select select "3037"
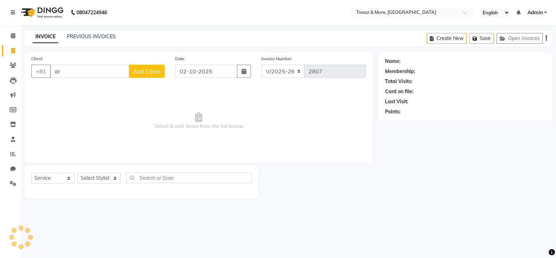
type input "d"
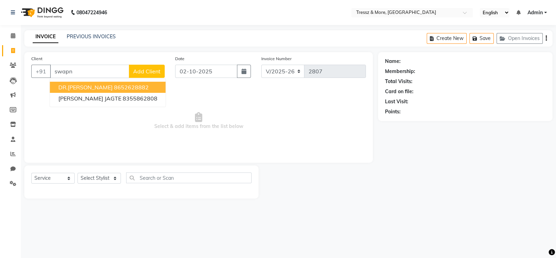
click at [80, 85] on span "DR.[PERSON_NAME]" at bounding box center [85, 87] width 54 height 7
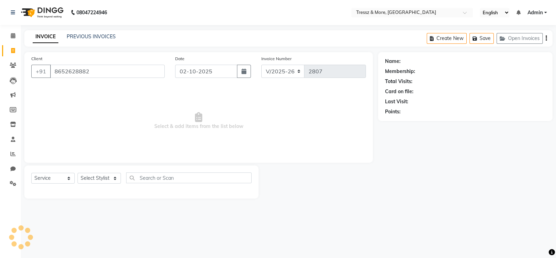
type input "8652628882"
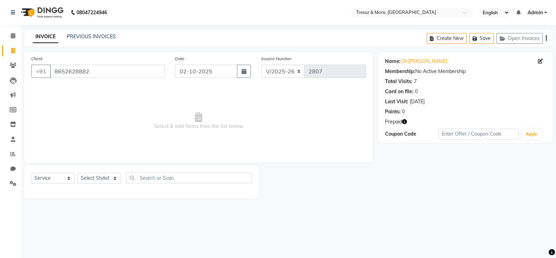
click at [405, 123] on icon "button" at bounding box center [404, 121] width 5 height 5
click at [104, 183] on select "Select Stylist [PERSON_NAME] Anas [PERSON_NAME] [PERSON_NAME] [PERSON_NAME] [PE…" at bounding box center [98, 178] width 43 height 11
select select "72131"
click at [77, 173] on select "Select Stylist [PERSON_NAME] Anas [PERSON_NAME] [PERSON_NAME] [PERSON_NAME] [PE…" at bounding box center [98, 178] width 43 height 11
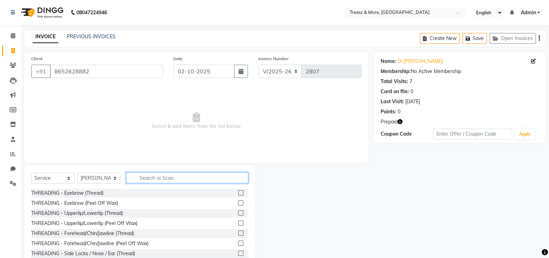
click at [153, 180] on input "text" at bounding box center [187, 177] width 122 height 11
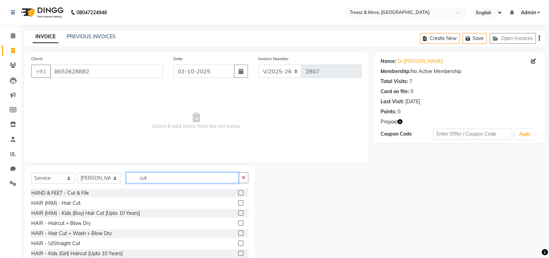
type input "cut"
click at [238, 203] on label at bounding box center [240, 202] width 5 height 5
click at [238, 203] on input "checkbox" at bounding box center [240, 203] width 5 height 5
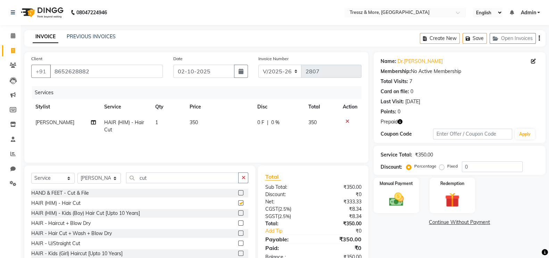
checkbox input "false"
click at [148, 178] on input "cut" at bounding box center [182, 177] width 113 height 11
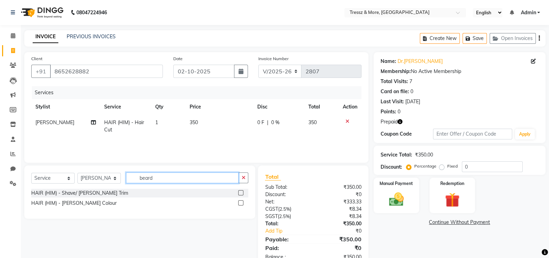
type input "beard"
click at [240, 192] on label at bounding box center [240, 192] width 5 height 5
click at [240, 192] on input "checkbox" at bounding box center [240, 193] width 5 height 5
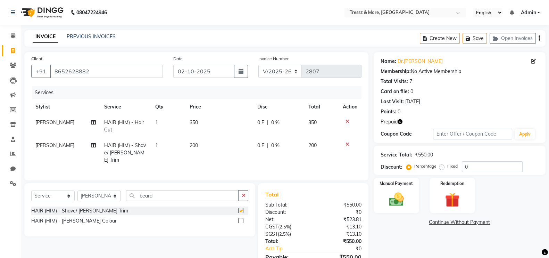
checkbox input "false"
click at [201, 155] on td "200" at bounding box center [219, 153] width 68 height 30
select select "72131"
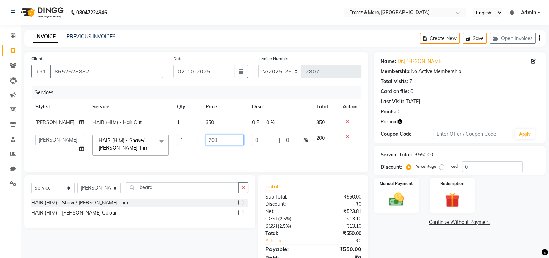
click at [209, 145] on input "200" at bounding box center [225, 139] width 38 height 11
type input "250"
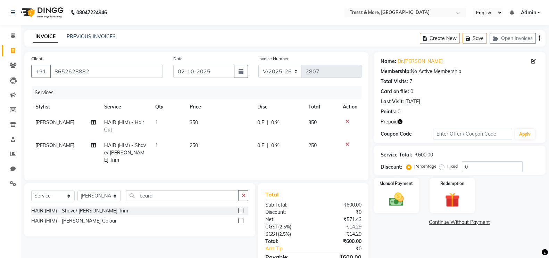
click at [209, 158] on td "250" at bounding box center [219, 153] width 68 height 30
select select "72131"
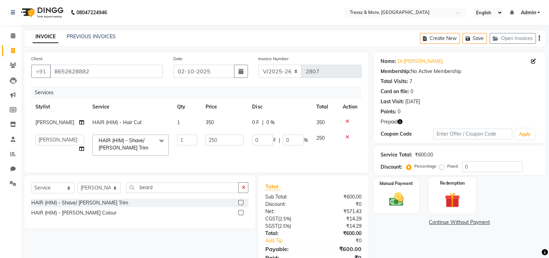
click at [446, 200] on img at bounding box center [452, 199] width 25 height 19
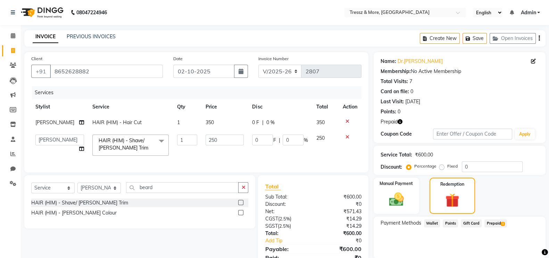
click at [489, 219] on span "Prepaid 1" at bounding box center [495, 223] width 23 height 8
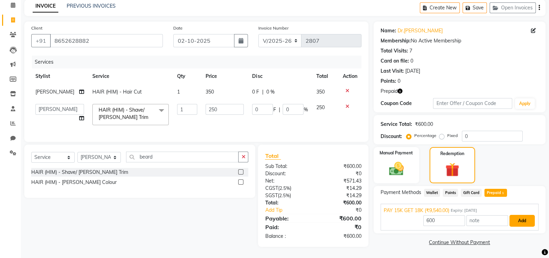
click at [532, 215] on button "Add" at bounding box center [521, 221] width 25 height 12
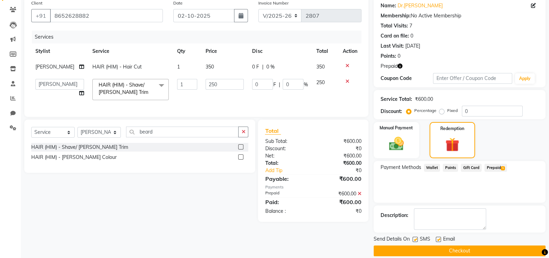
scroll to position [64, 0]
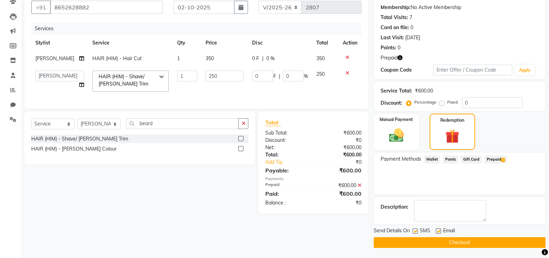
click at [515, 242] on button "Checkout" at bounding box center [460, 242] width 172 height 11
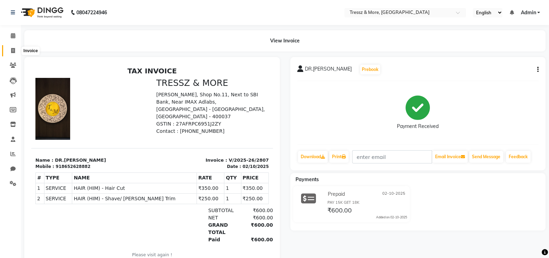
click at [14, 50] on icon at bounding box center [13, 50] width 4 height 5
select select "service"
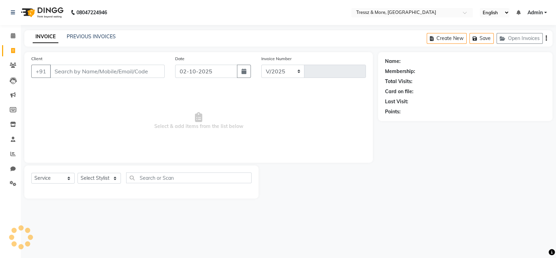
select select "3037"
type input "2808"
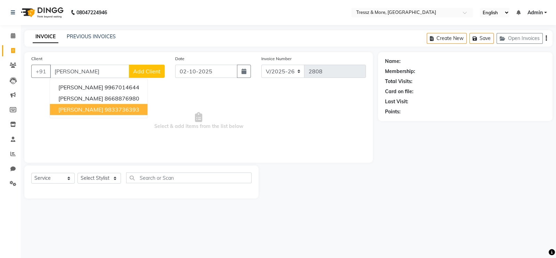
click at [98, 105] on button "[PERSON_NAME] 9833736393" at bounding box center [99, 109] width 98 height 11
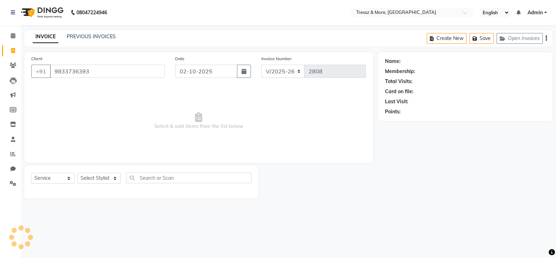
type input "9833736393"
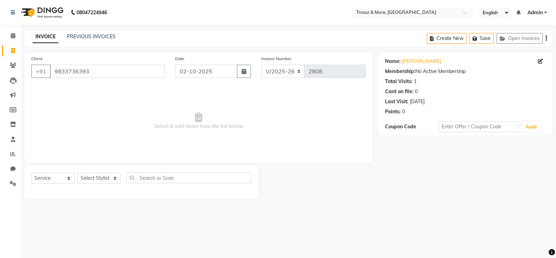
click at [204, 171] on div "Select Service Product Membership Package Voucher Prepaid Gift Card Select Styl…" at bounding box center [141, 181] width 234 height 33
click at [185, 140] on span "Select & add items from the list below" at bounding box center [198, 120] width 334 height 69
click at [95, 180] on select "Select Stylist [PERSON_NAME] Anas [PERSON_NAME] [PERSON_NAME] [PERSON_NAME] [PE…" at bounding box center [98, 178] width 43 height 11
select select "92418"
click at [77, 173] on select "Select Stylist [PERSON_NAME] Anas [PERSON_NAME] [PERSON_NAME] [PERSON_NAME] [PE…" at bounding box center [98, 178] width 43 height 11
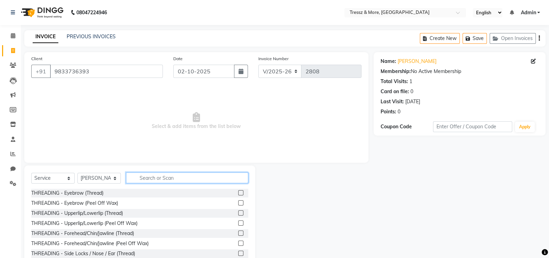
click at [180, 178] on input "text" at bounding box center [187, 177] width 122 height 11
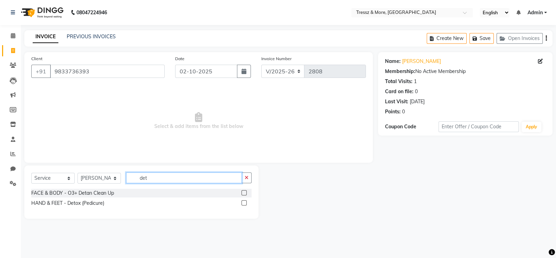
type input "det"
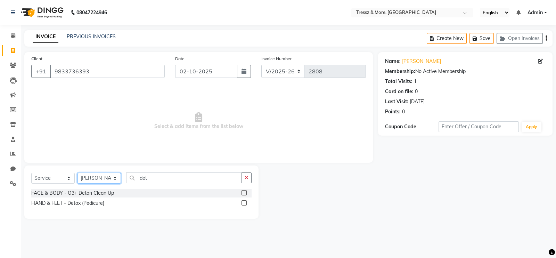
click at [113, 175] on select "Select Stylist [PERSON_NAME] Anas [PERSON_NAME] [PERSON_NAME] [PERSON_NAME] [PE…" at bounding box center [98, 178] width 43 height 11
select select "88779"
click at [77, 173] on select "Select Stylist [PERSON_NAME] Anas [PERSON_NAME] [PERSON_NAME] [PERSON_NAME] [PE…" at bounding box center [98, 178] width 43 height 11
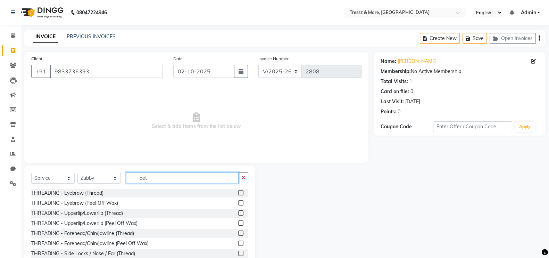
click at [171, 180] on input "det" at bounding box center [182, 177] width 113 height 11
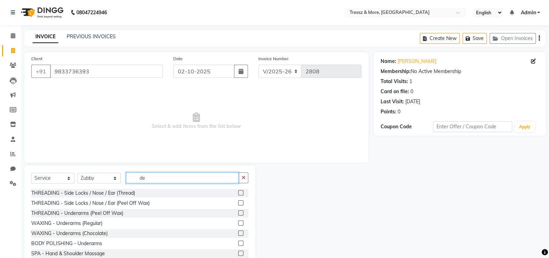
type input "det"
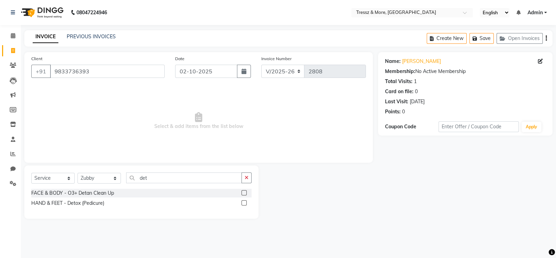
click at [246, 202] on label at bounding box center [243, 202] width 5 height 5
click at [246, 202] on input "checkbox" at bounding box center [243, 203] width 5 height 5
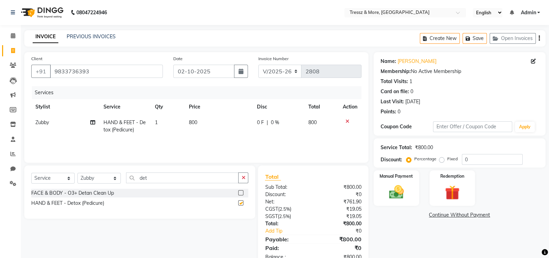
checkbox input "false"
click at [109, 176] on select "Select Stylist [PERSON_NAME] Anas [PERSON_NAME] [PERSON_NAME] [PERSON_NAME] [PE…" at bounding box center [98, 178] width 43 height 11
select select "92418"
click at [77, 173] on select "Select Stylist [PERSON_NAME] Anas [PERSON_NAME] [PERSON_NAME] [PERSON_NAME] [PE…" at bounding box center [98, 178] width 43 height 11
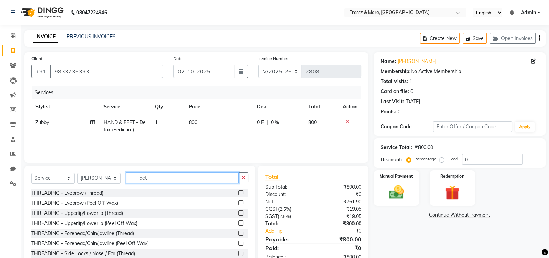
click at [165, 180] on input "det" at bounding box center [182, 177] width 113 height 11
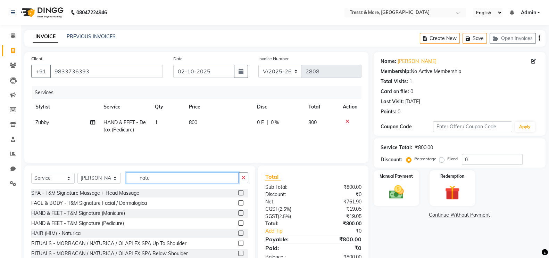
type input "natu"
click at [238, 234] on label at bounding box center [240, 232] width 5 height 5
click at [238, 234] on input "checkbox" at bounding box center [240, 233] width 5 height 5
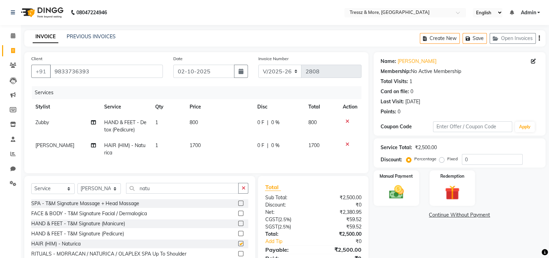
checkbox input "false"
click at [191, 121] on span "800" at bounding box center [194, 122] width 8 height 6
select select "88779"
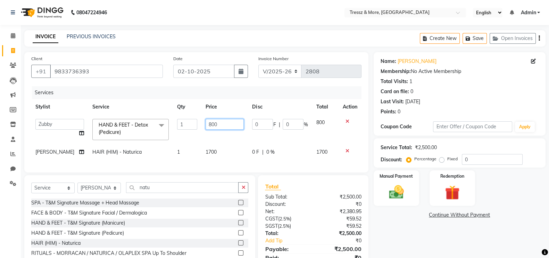
click at [210, 124] on input "800" at bounding box center [225, 124] width 38 height 11
type input "8"
type input "2500"
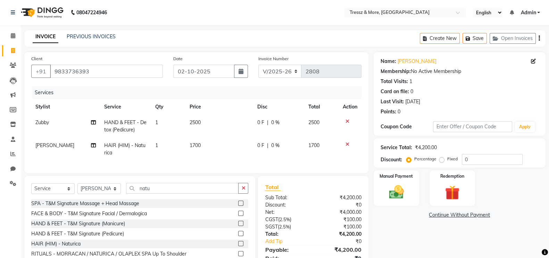
click at [252, 142] on tbody "Zubby HAND & FEET - Detox (Pedicure) 1 2500 0 F | 0 % 2500 [PERSON_NAME] HAIR (…" at bounding box center [196, 138] width 330 height 46
click at [274, 125] on span "0 %" at bounding box center [275, 122] width 8 height 7
select select "88779"
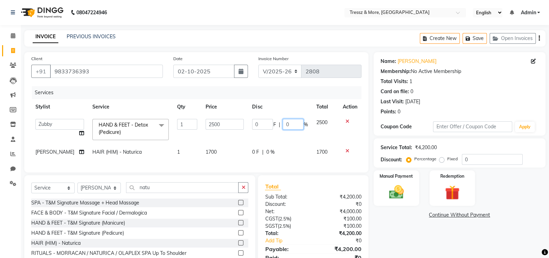
click at [283, 125] on input "0" at bounding box center [293, 124] width 21 height 11
type input "10"
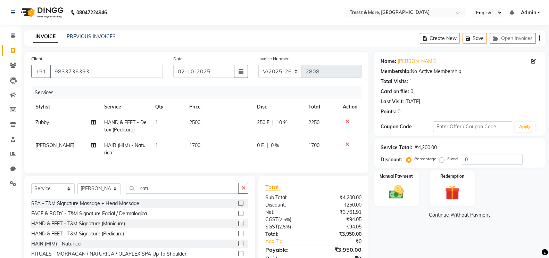
click at [274, 148] on td "0 F | 0 %" at bounding box center [278, 149] width 51 height 23
select select "92418"
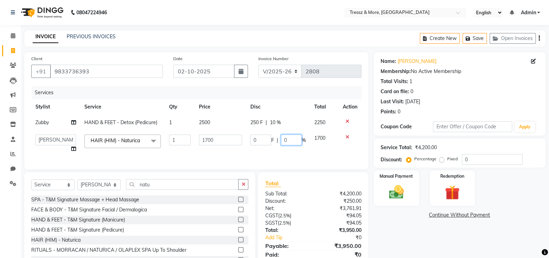
click at [284, 140] on input "0" at bounding box center [291, 139] width 21 height 11
type input "10"
click at [425, 246] on div "Name: [PERSON_NAME] Membership: No Active Membership Total Visits: 1 Card on fi…" at bounding box center [462, 163] width 177 height 222
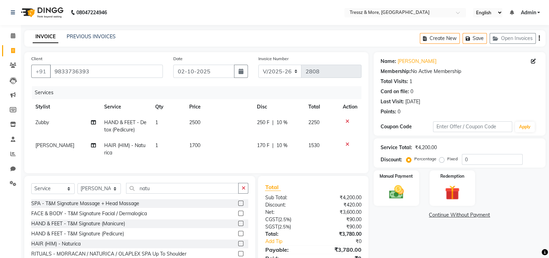
scroll to position [38, 0]
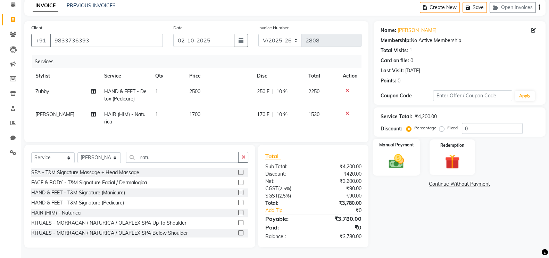
click at [373, 144] on div "Manual Payment" at bounding box center [397, 157] width 48 height 37
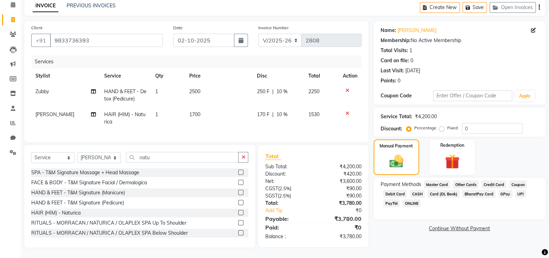
click at [414, 190] on span "CASH" at bounding box center [417, 194] width 15 height 8
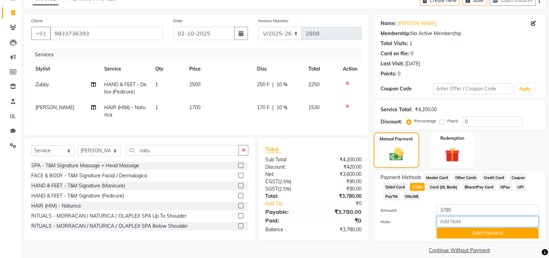
click at [450, 226] on input "Note:" at bounding box center [488, 221] width 102 height 11
click at [451, 237] on button "Add Payment" at bounding box center [488, 232] width 102 height 11
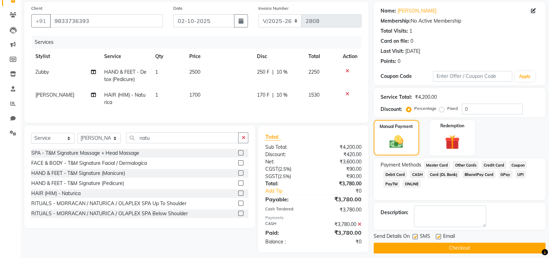
scroll to position [62, 0]
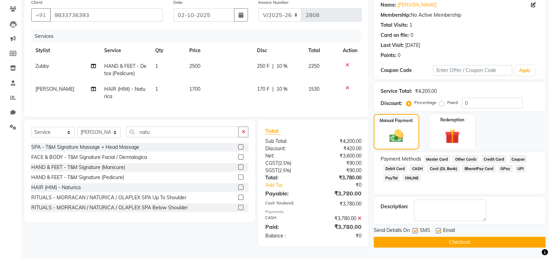
click at [517, 237] on button "Checkout" at bounding box center [460, 241] width 172 height 11
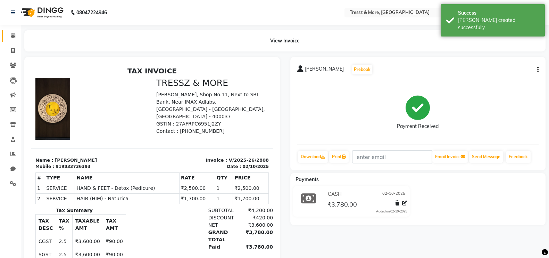
click at [14, 34] on icon at bounding box center [13, 35] width 5 height 5
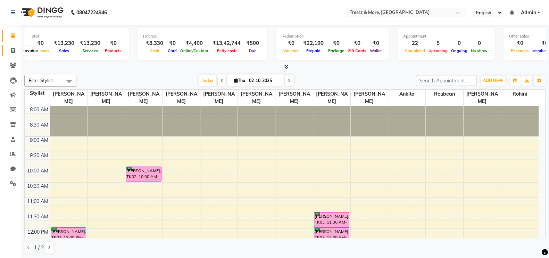
click at [11, 51] on icon at bounding box center [13, 50] width 4 height 5
select select "service"
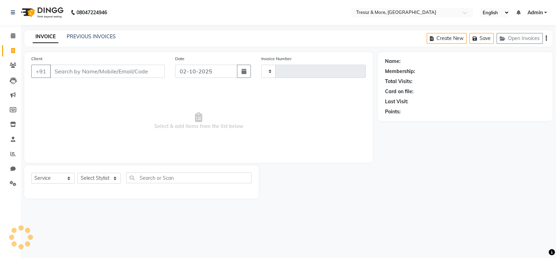
type input "2809"
select select "3037"
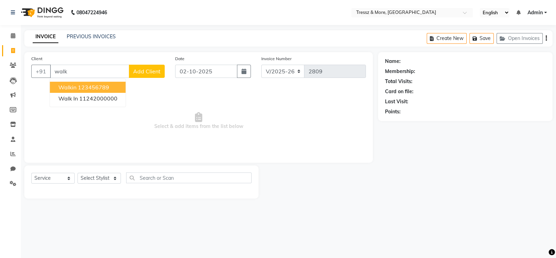
click at [90, 88] on ngb-highlight "123456789" at bounding box center [93, 87] width 31 height 7
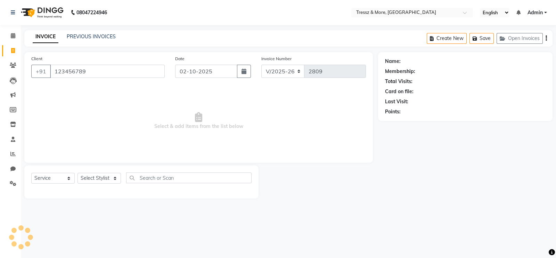
type input "123456789"
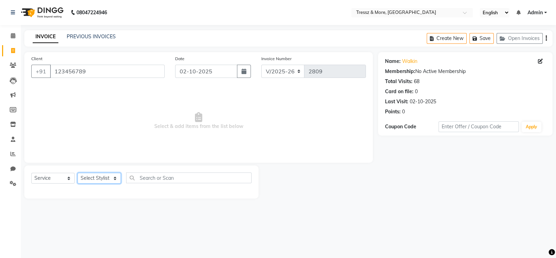
click at [99, 179] on select "Select Stylist [PERSON_NAME] Anas [PERSON_NAME] [PERSON_NAME] [PERSON_NAME] [PE…" at bounding box center [98, 178] width 43 height 11
select select "93444"
click at [77, 173] on select "Select Stylist [PERSON_NAME] Anas [PERSON_NAME] [PERSON_NAME] [PERSON_NAME] [PE…" at bounding box center [98, 178] width 43 height 11
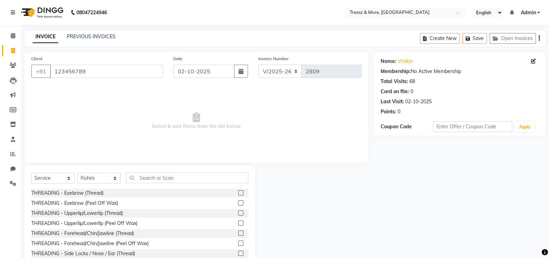
click at [238, 192] on label at bounding box center [240, 192] width 5 height 5
click at [238, 192] on input "checkbox" at bounding box center [240, 193] width 5 height 5
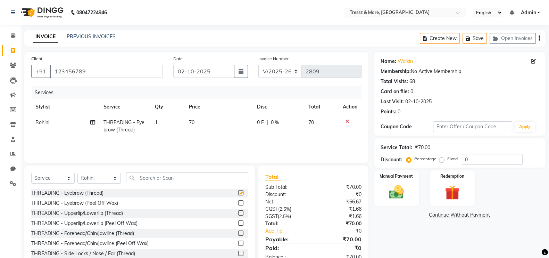
checkbox input "false"
click at [190, 121] on span "70" at bounding box center [192, 122] width 6 height 6
select select "93444"
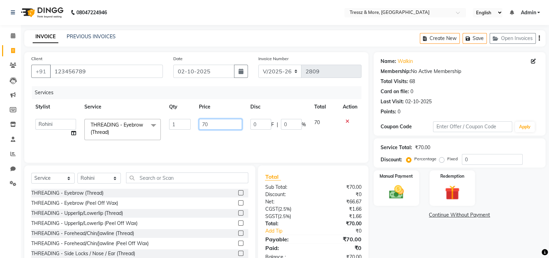
click at [207, 122] on input "70" at bounding box center [220, 124] width 43 height 11
type input "7"
type input "200"
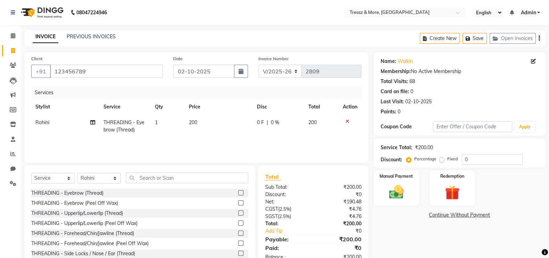
click at [196, 139] on div "Services Stylist Service Qty Price Disc Total Action Rohini THREADING - Eyebrow…" at bounding box center [196, 120] width 330 height 69
click at [396, 184] on img at bounding box center [396, 191] width 25 height 17
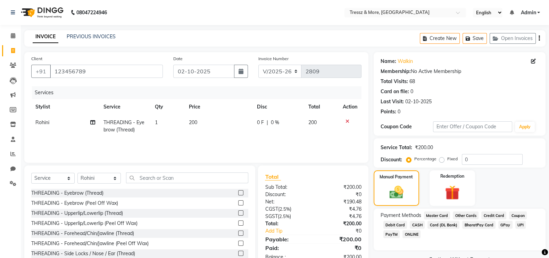
click at [415, 224] on span "CASH" at bounding box center [417, 225] width 15 height 8
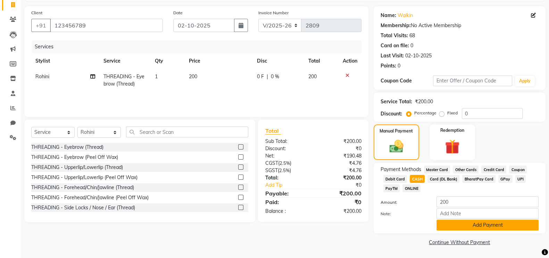
click at [504, 222] on button "Add Payment" at bounding box center [488, 224] width 102 height 11
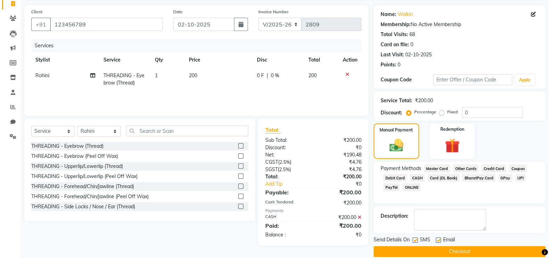
click at [510, 252] on button "Checkout" at bounding box center [460, 251] width 172 height 11
